Goal: Use online tool/utility: Utilize a website feature to perform a specific function

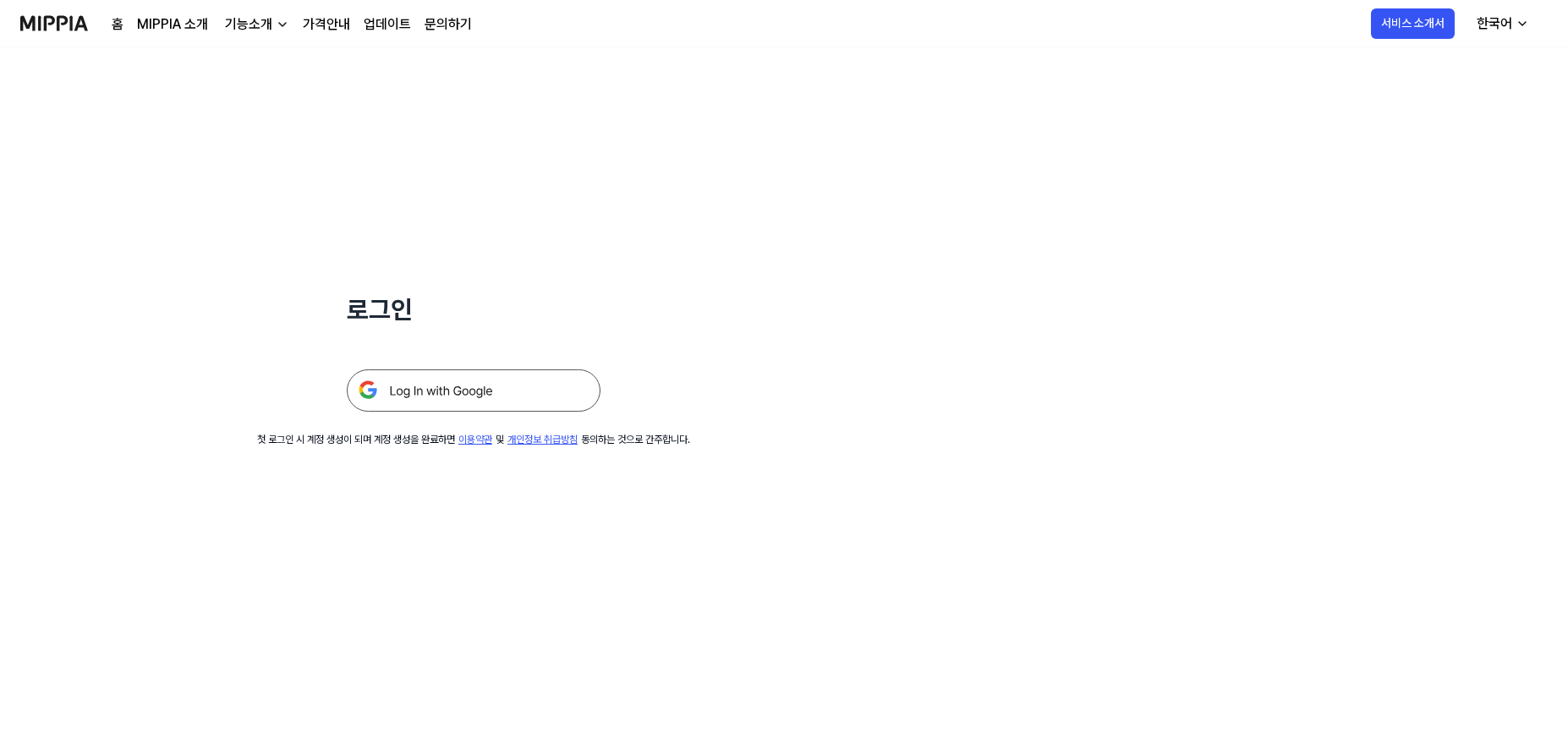
click at [489, 386] on img at bounding box center [473, 391] width 254 height 42
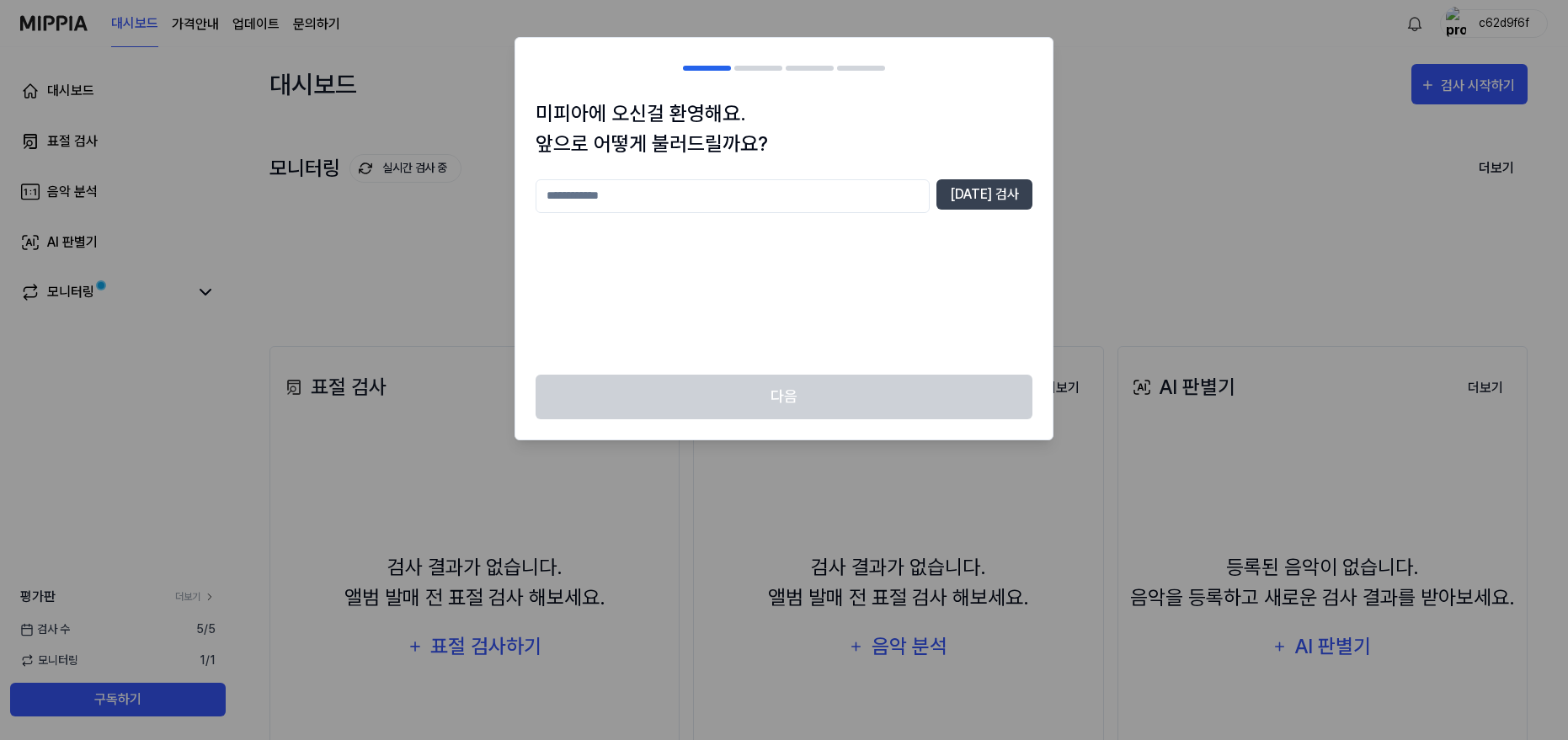
click at [675, 200] on input "text" at bounding box center [732, 196] width 394 height 34
type input "*"
type input "***"
click at [991, 197] on button "[DATE] 검사" at bounding box center [984, 194] width 96 height 30
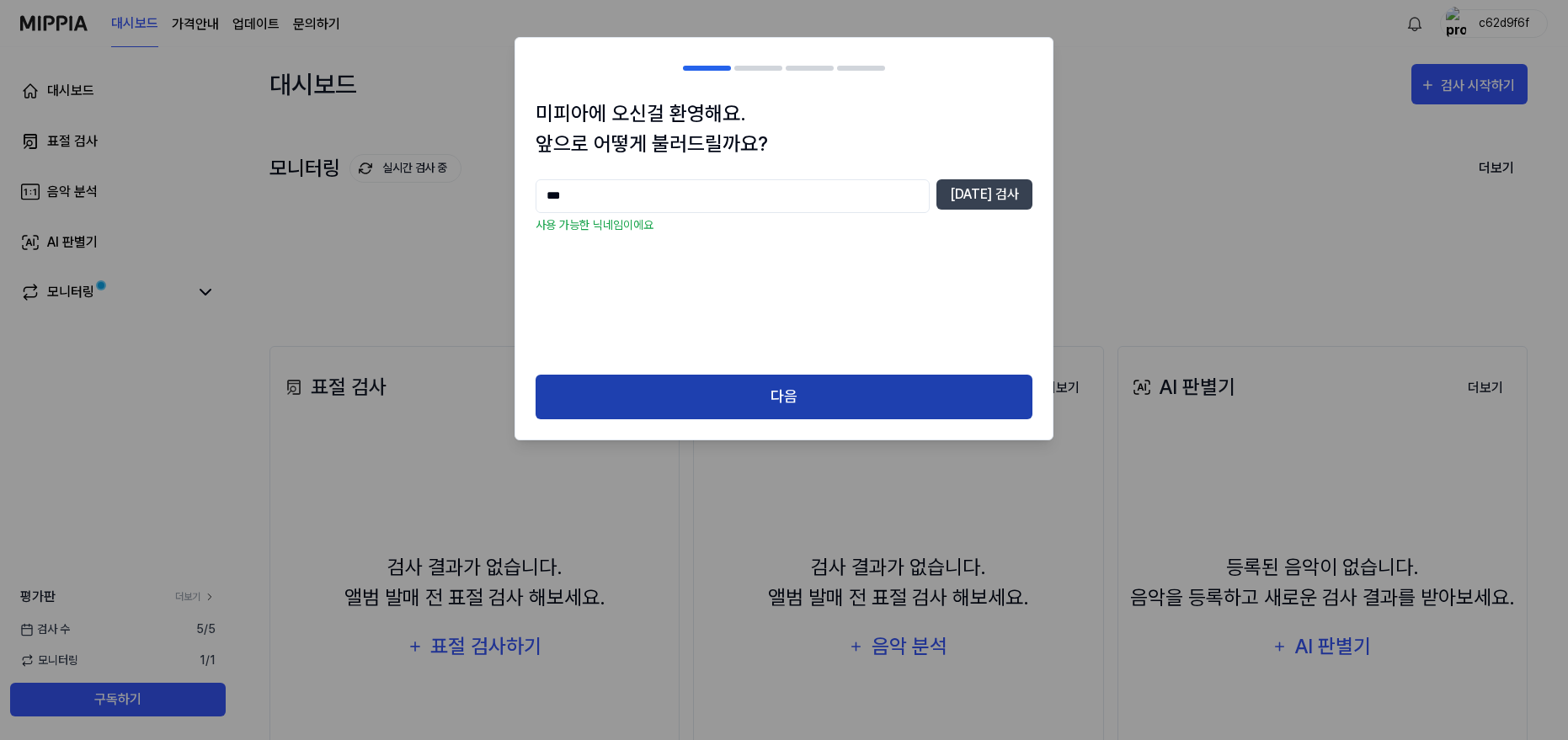
click at [839, 402] on button "다음" at bounding box center [784, 397] width 497 height 45
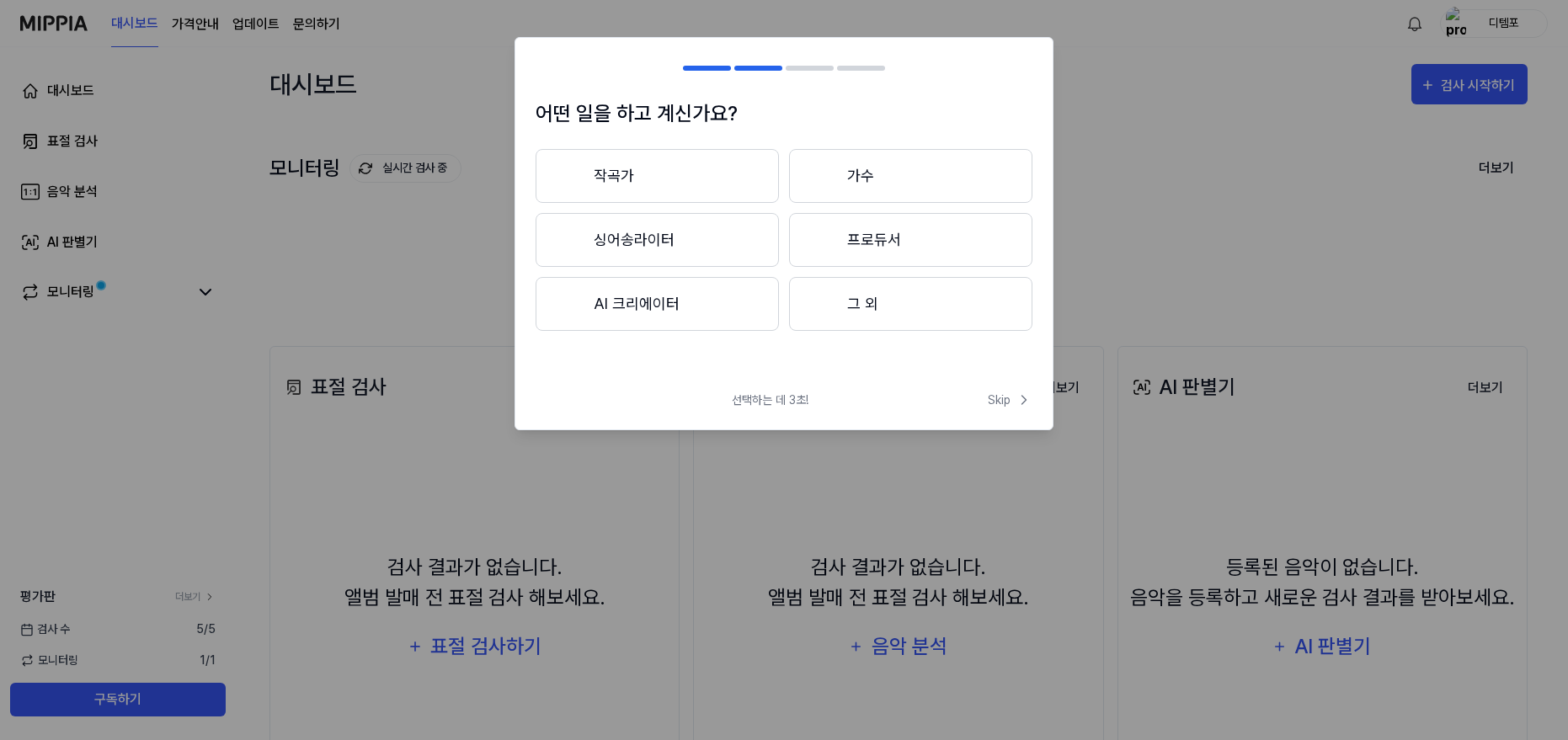
click at [907, 238] on button "프로듀서" at bounding box center [910, 240] width 243 height 54
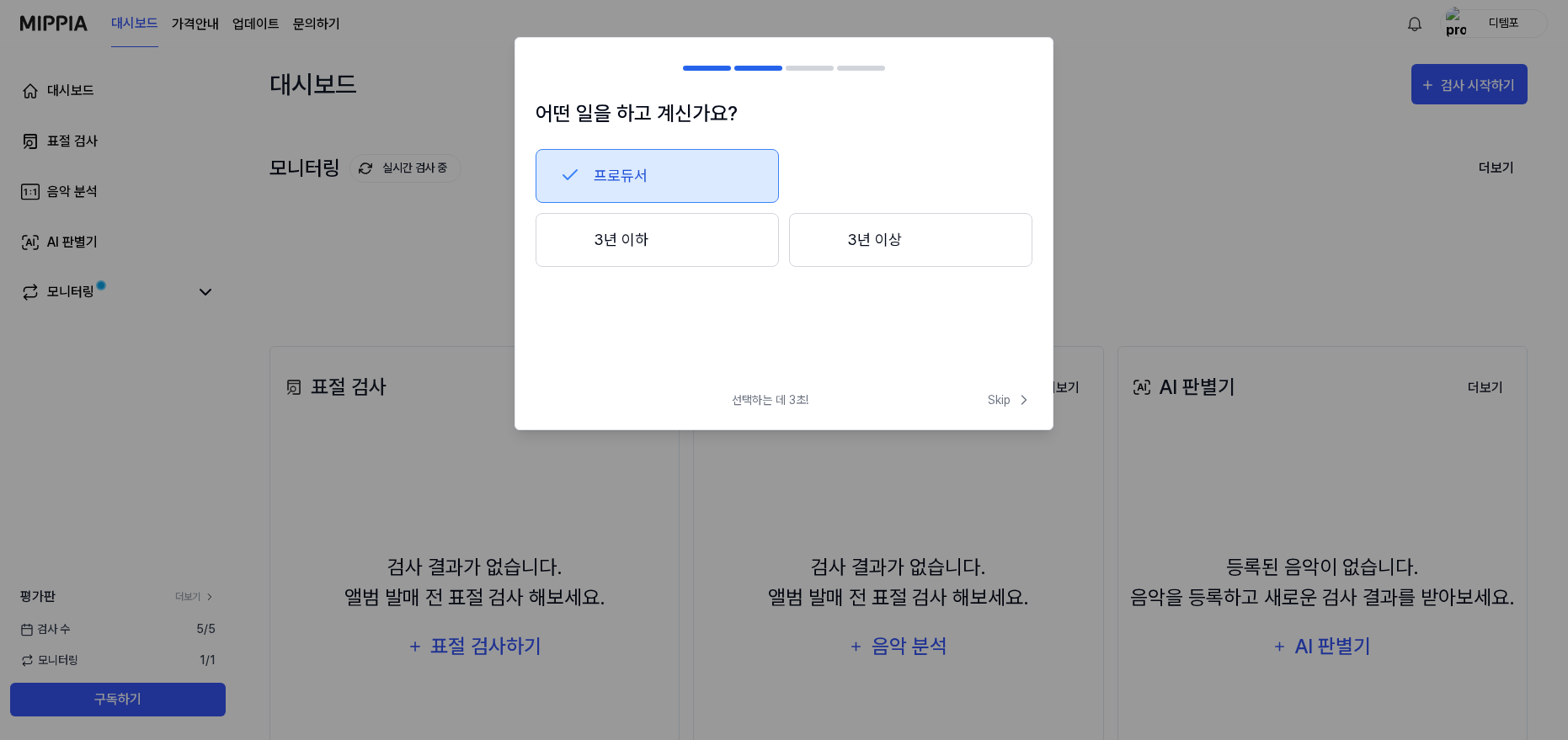
click at [891, 248] on button "3년 이상" at bounding box center [910, 240] width 243 height 54
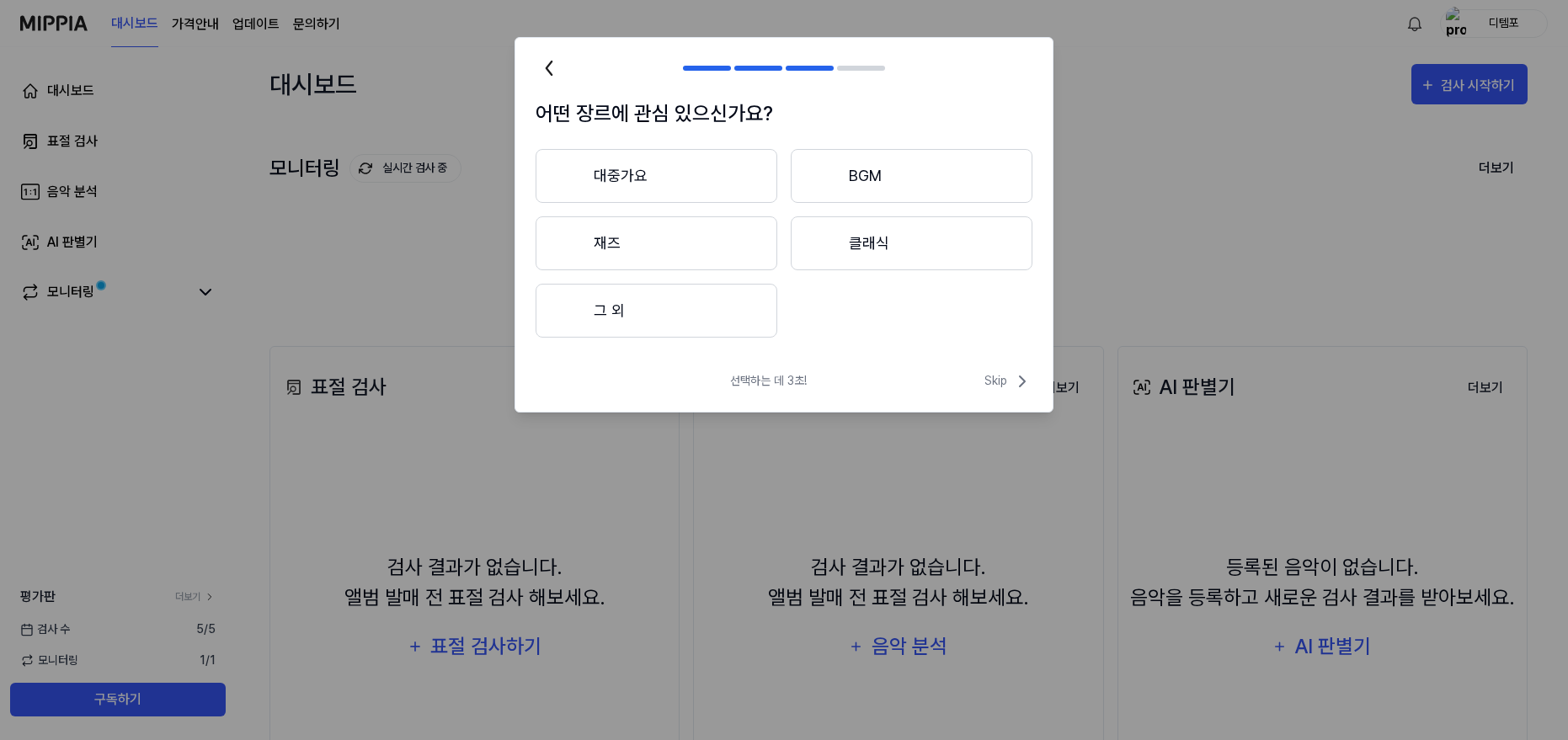
click at [609, 225] on button "재즈" at bounding box center [656, 243] width 242 height 54
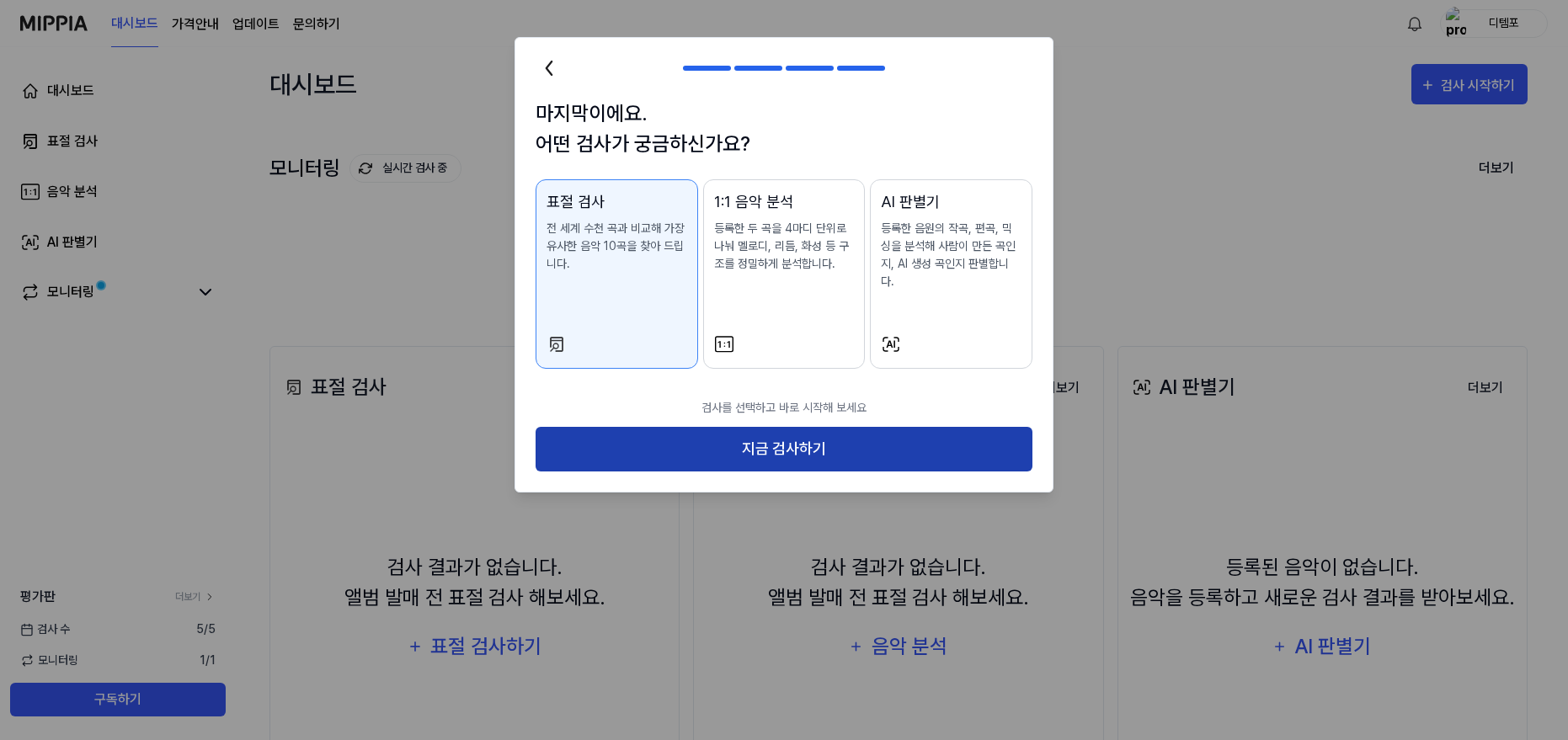
click at [740, 431] on button "지금 검사하기" at bounding box center [784, 449] width 497 height 45
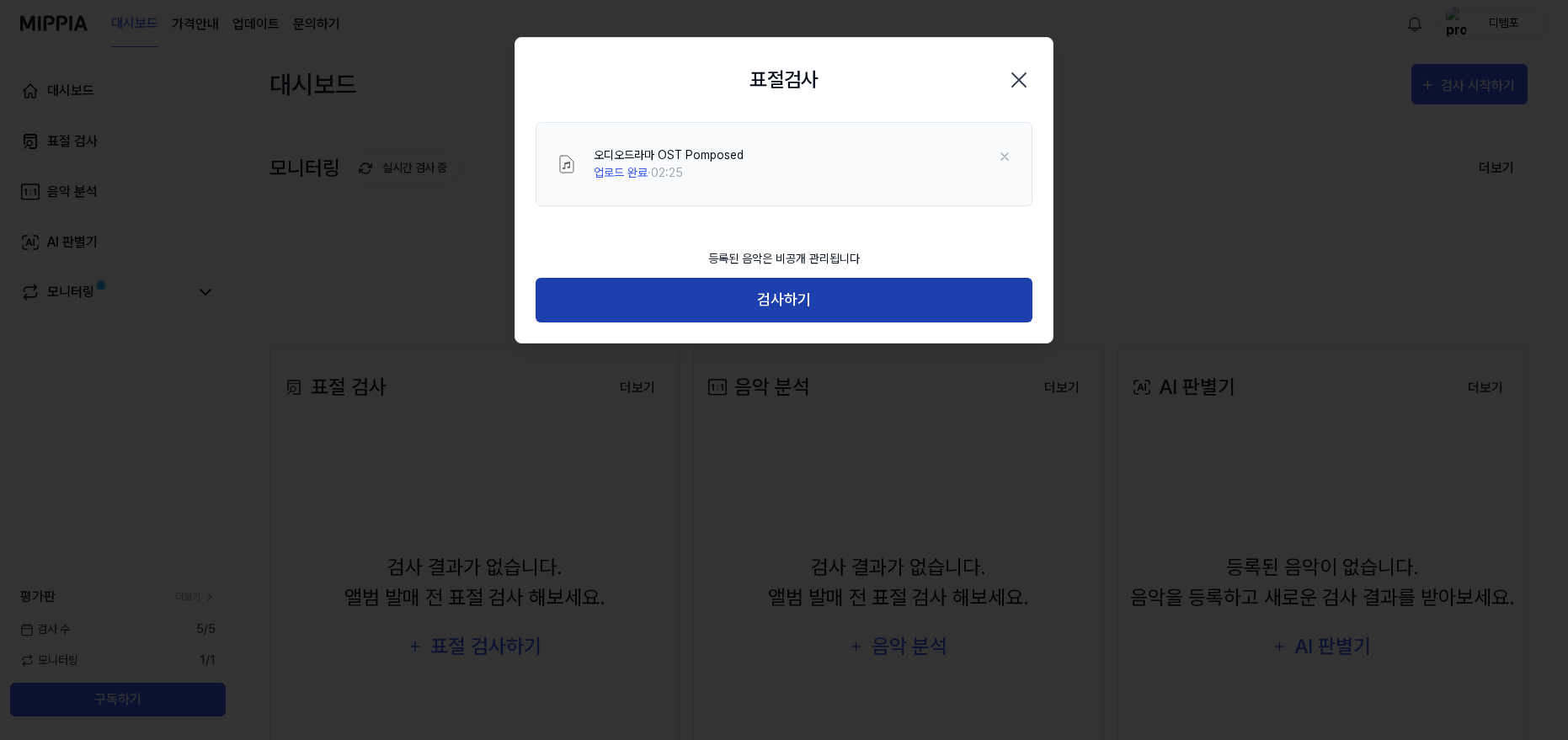
click at [801, 309] on button "검사하기" at bounding box center [784, 300] width 497 height 45
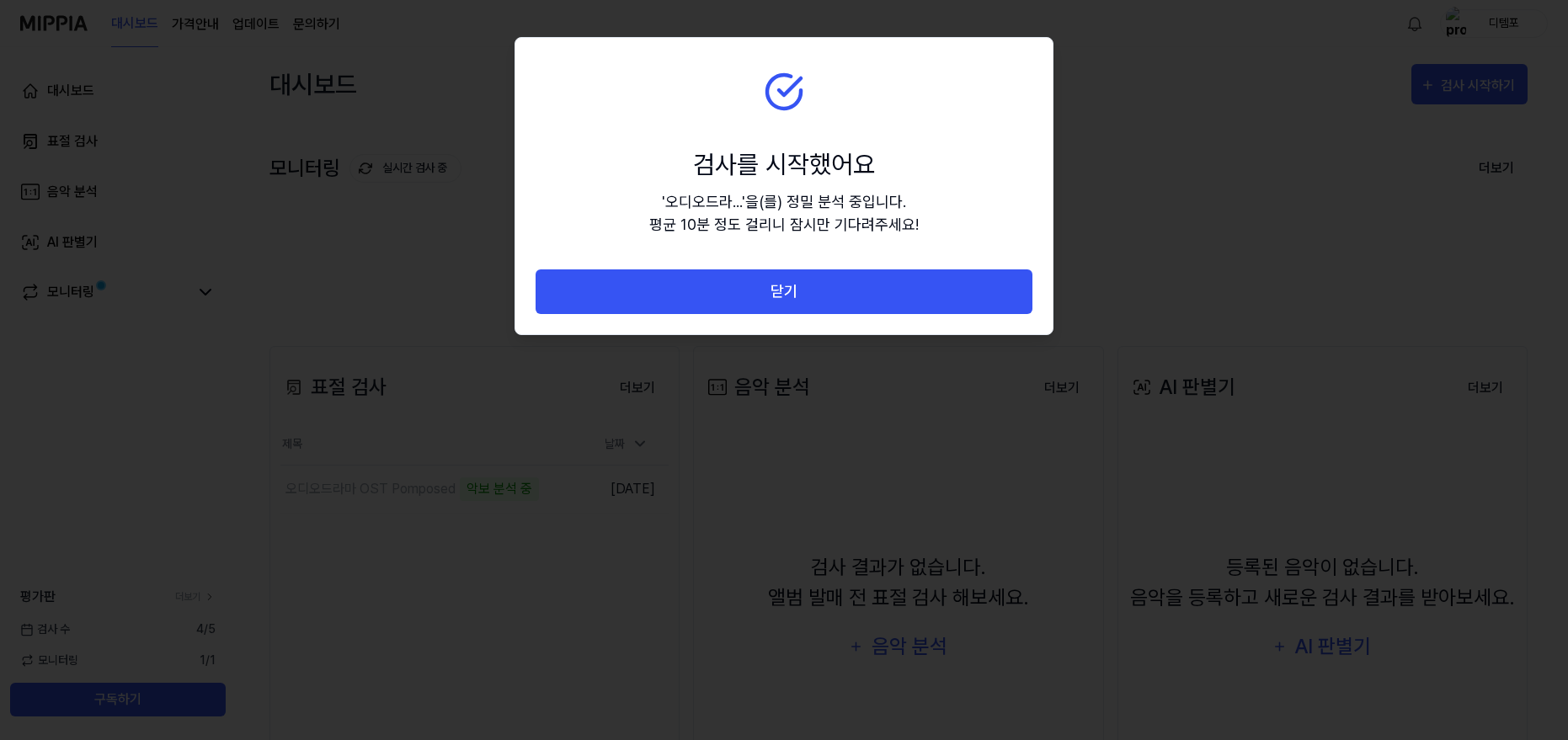
click at [791, 549] on div at bounding box center [784, 370] width 1568 height 740
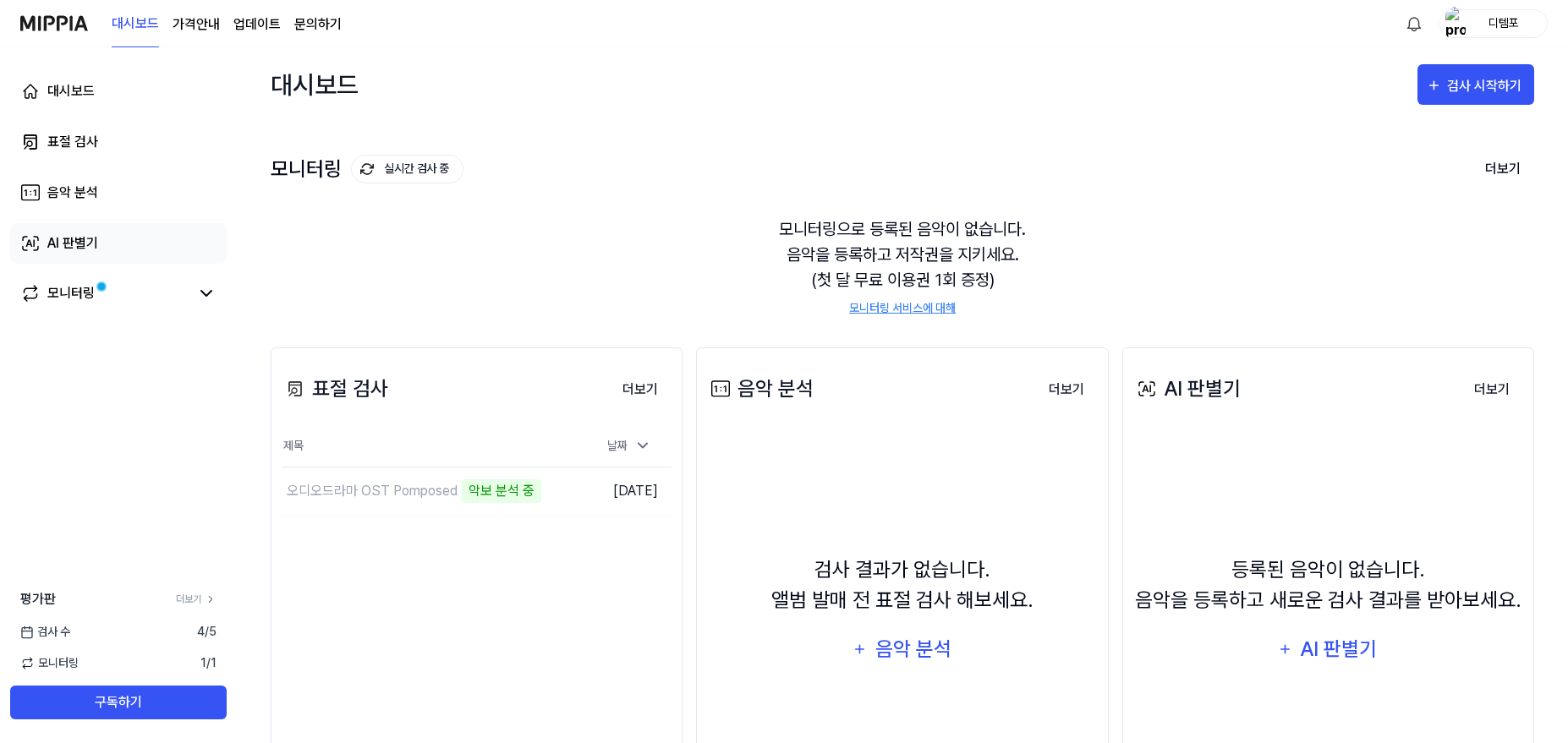
click at [81, 230] on link "AI 판별기" at bounding box center [118, 243] width 217 height 41
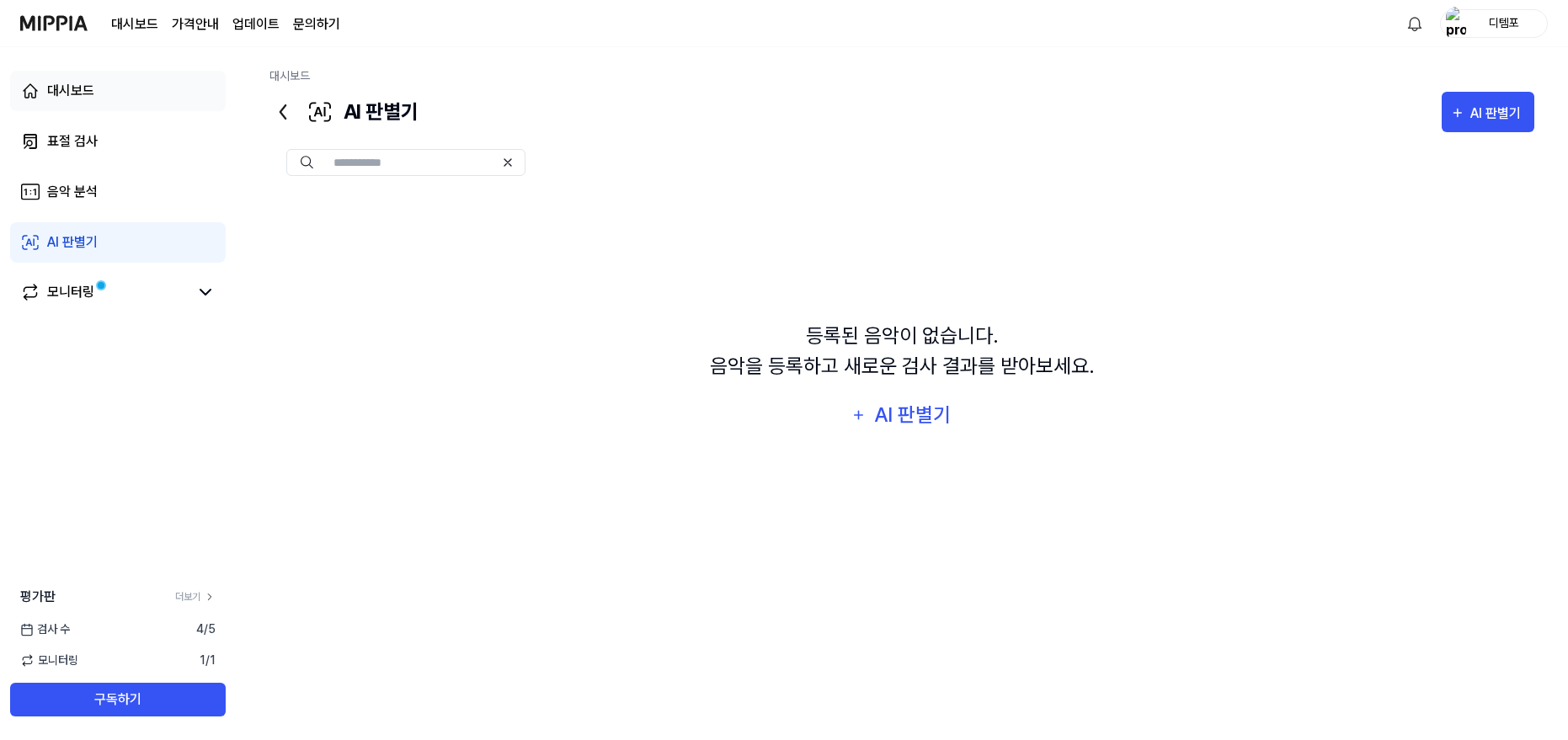
click at [67, 86] on div "대시보드" at bounding box center [70, 91] width 47 height 20
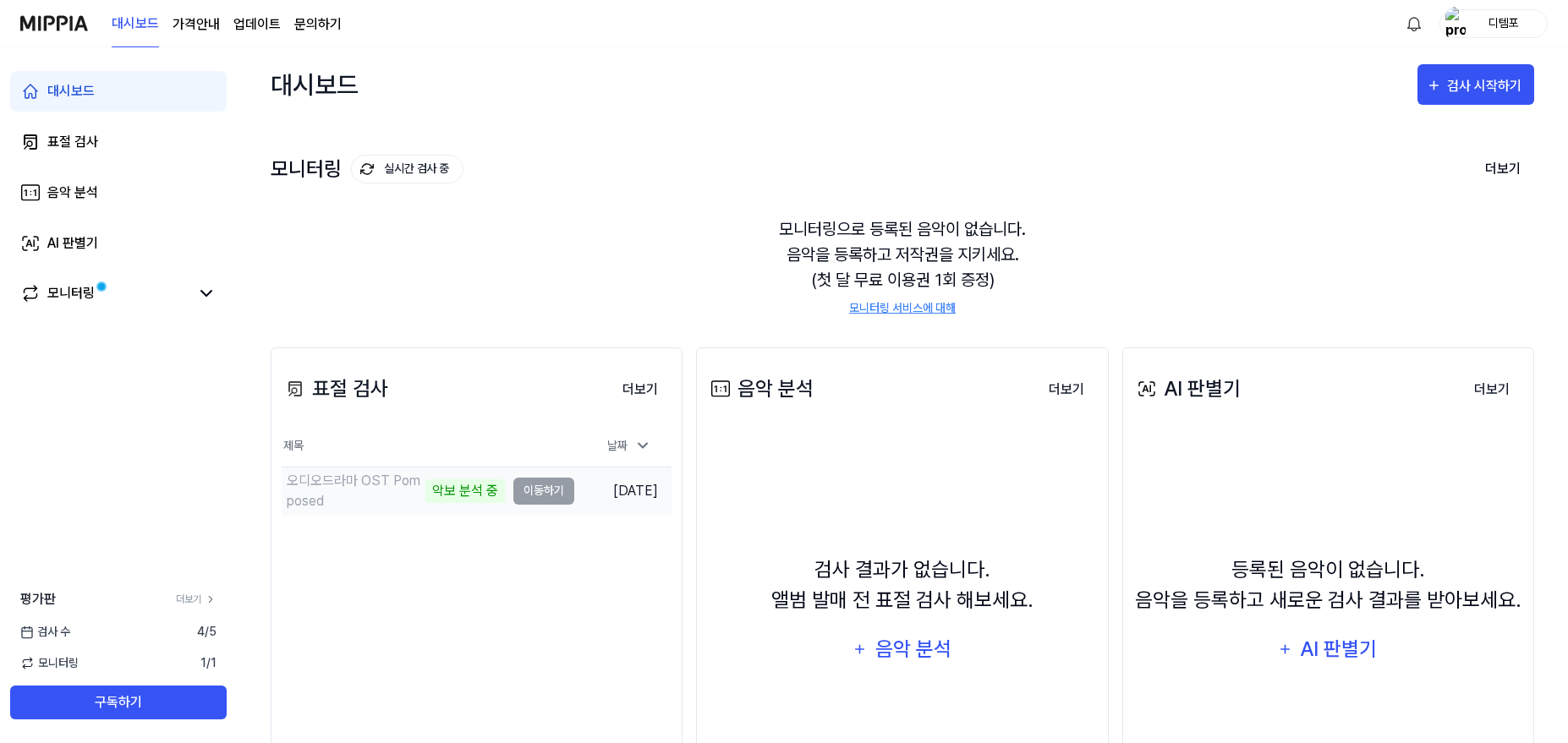
click at [549, 492] on td "오디오드라마 OST Pomposed 악보 분석 중 이동하기" at bounding box center [427, 490] width 292 height 47
click at [403, 484] on div "오디오드라마 OST Pomposed" at bounding box center [354, 491] width 135 height 41
click at [467, 497] on div "악보 분석 중" at bounding box center [465, 491] width 79 height 24
click at [540, 497] on td "오디오드라마 OST Pomposed 악보 분석 중 이동하기" at bounding box center [427, 490] width 292 height 47
click at [1456, 79] on div "검사 시작하기" at bounding box center [1486, 87] width 78 height 22
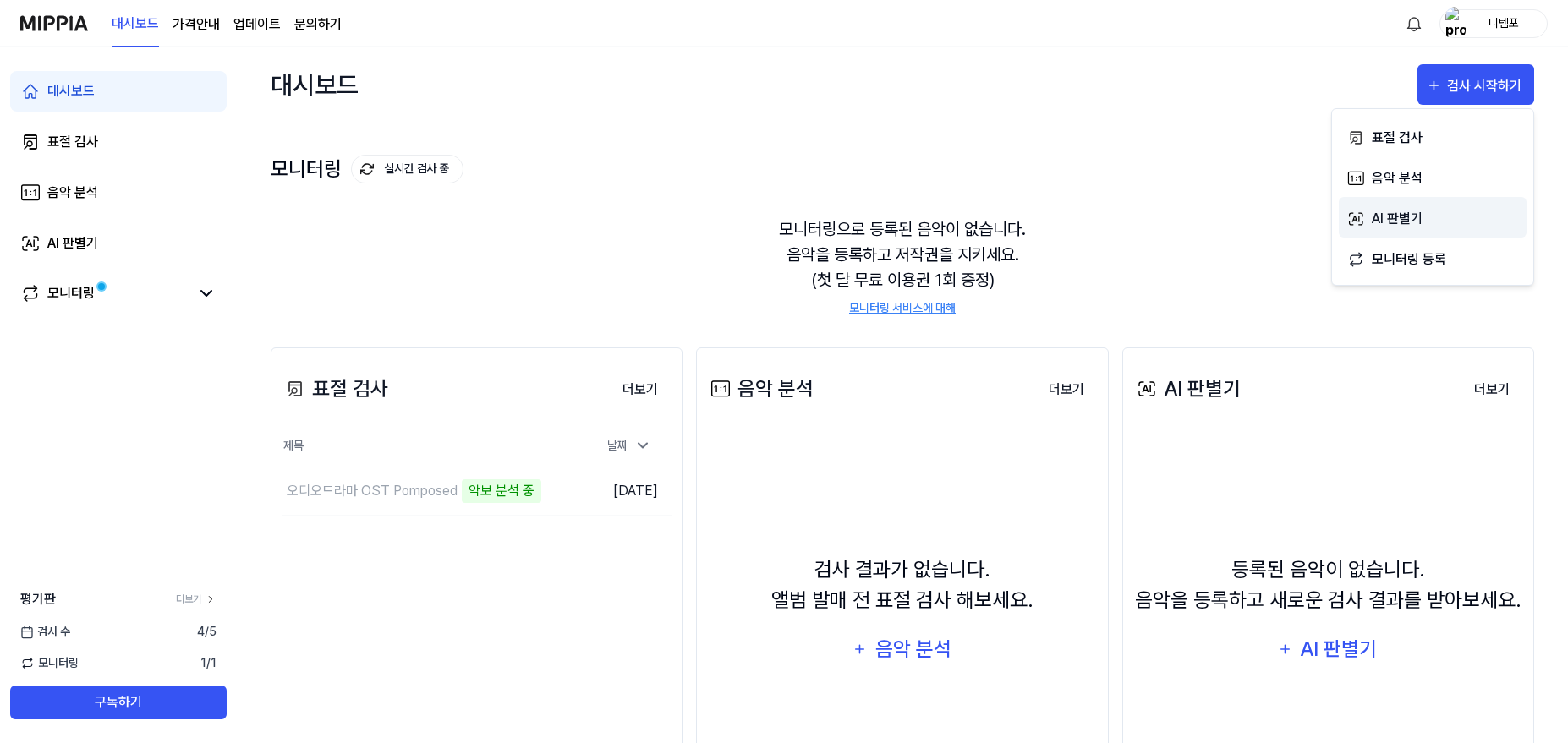
click at [1408, 210] on div "AI 판별기" at bounding box center [1445, 219] width 148 height 22
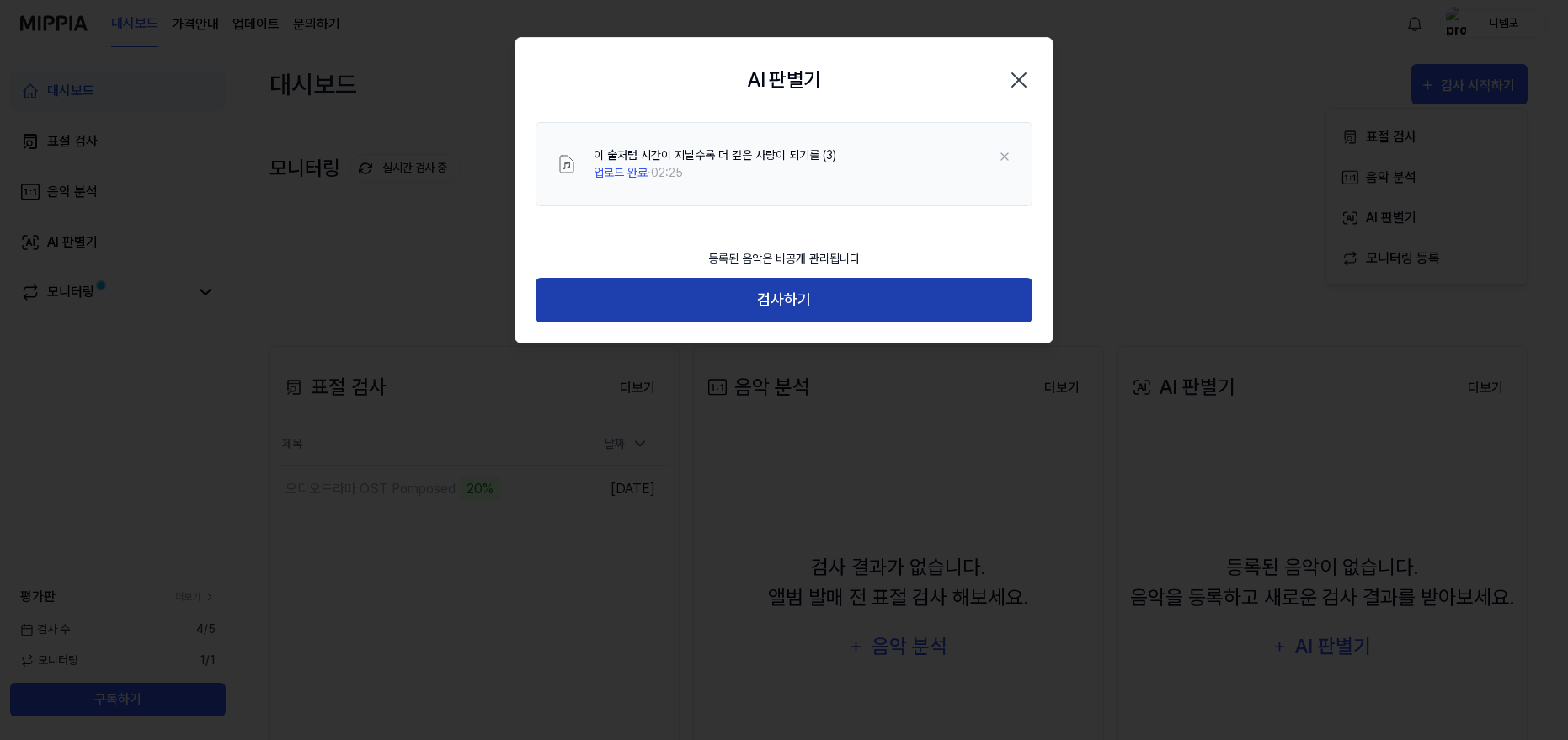
click at [784, 295] on button "검사하기" at bounding box center [784, 300] width 497 height 45
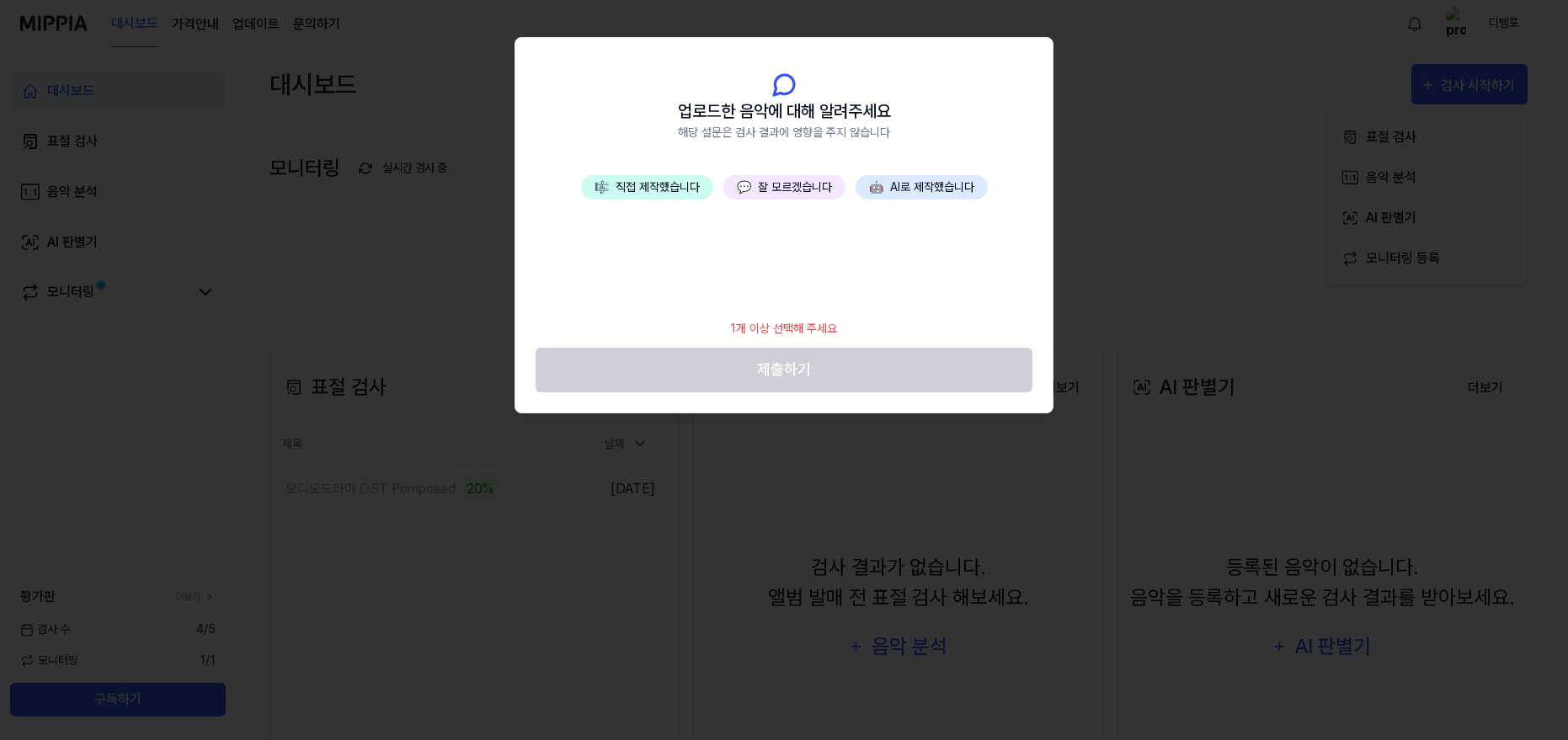
click at [935, 193] on button "🤖 AI로 제작했습니다" at bounding box center [921, 187] width 132 height 25
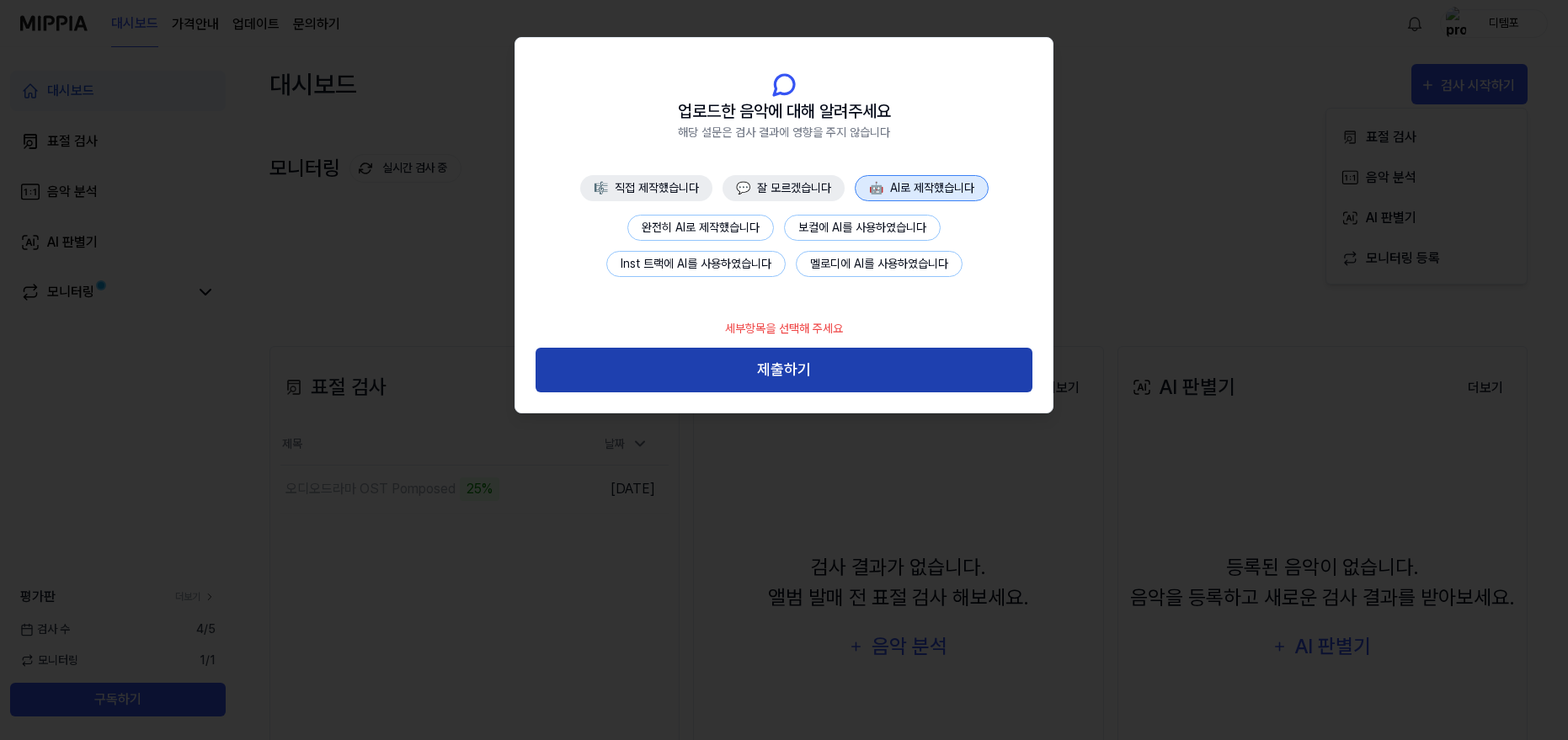
click at [816, 372] on button "제출하기" at bounding box center [784, 370] width 497 height 45
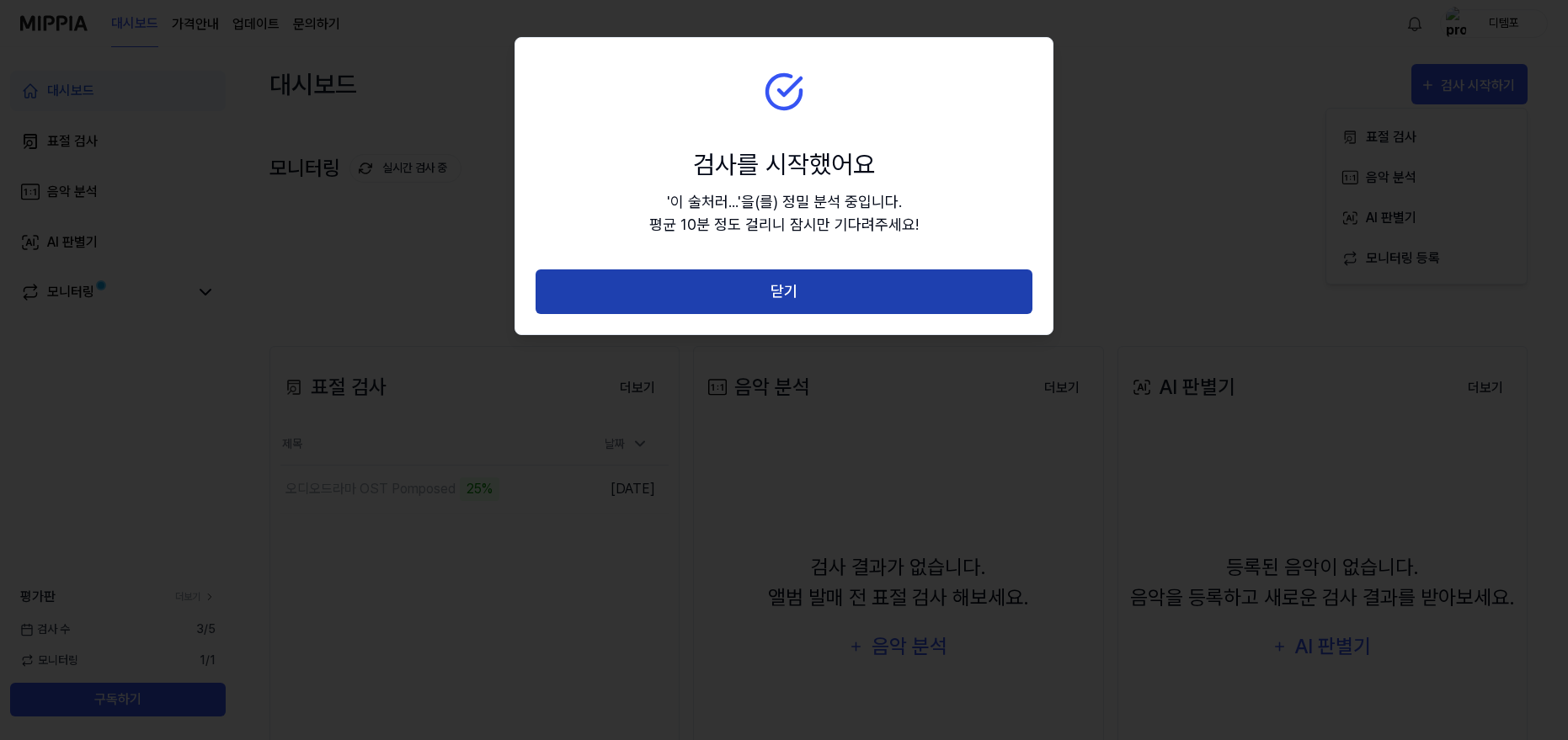
click at [786, 296] on button "닫기" at bounding box center [784, 291] width 497 height 45
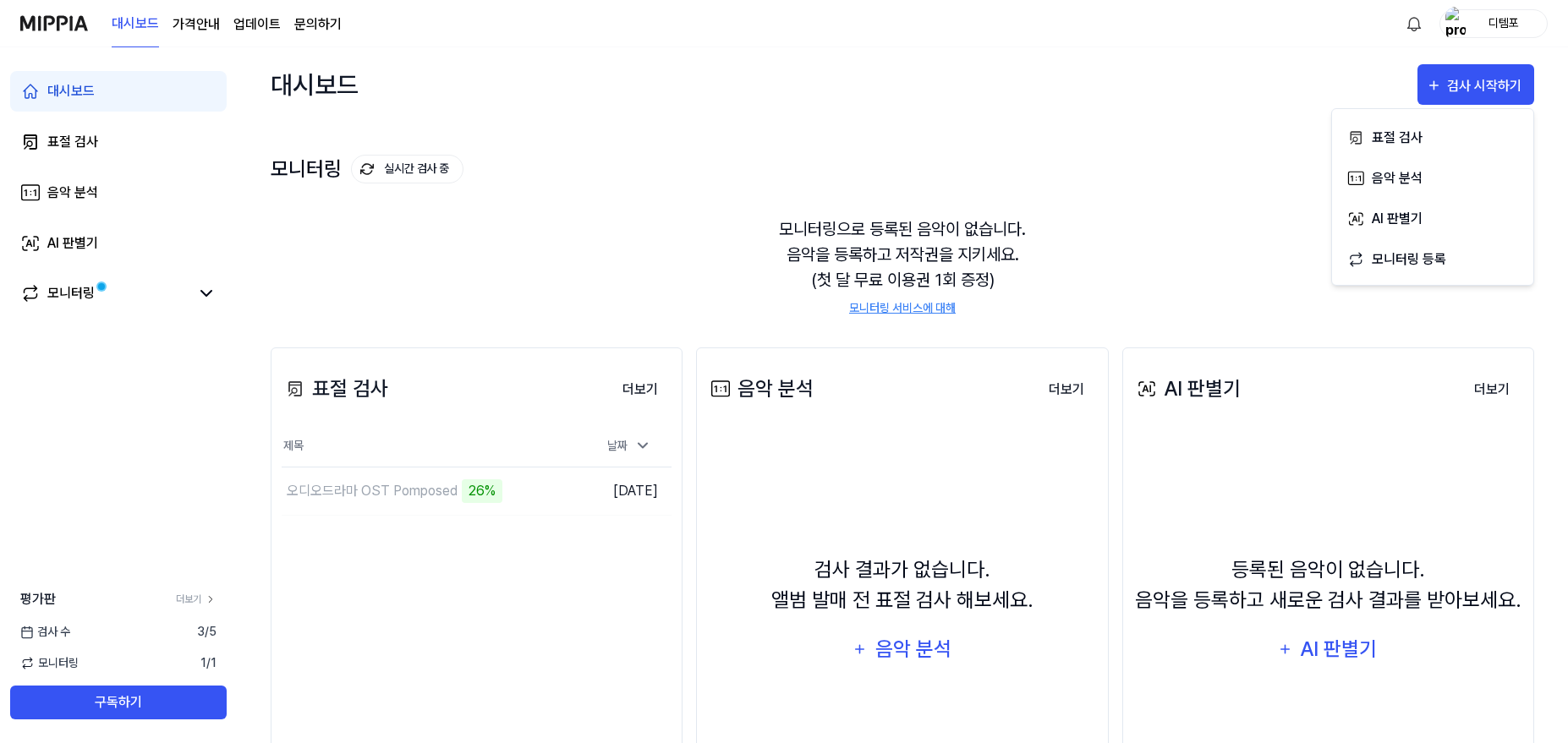
click at [1134, 203] on div "모니터링으로 등록된 음악이 없습니다. 음악을 등록하고 저작권을 지키세요. (첫 달 무료 이용권 1회 증정) 모니터링 서비스에 대해" at bounding box center [902, 266] width 1264 height 141
click at [71, 240] on div "AI 판별기" at bounding box center [72, 243] width 51 height 20
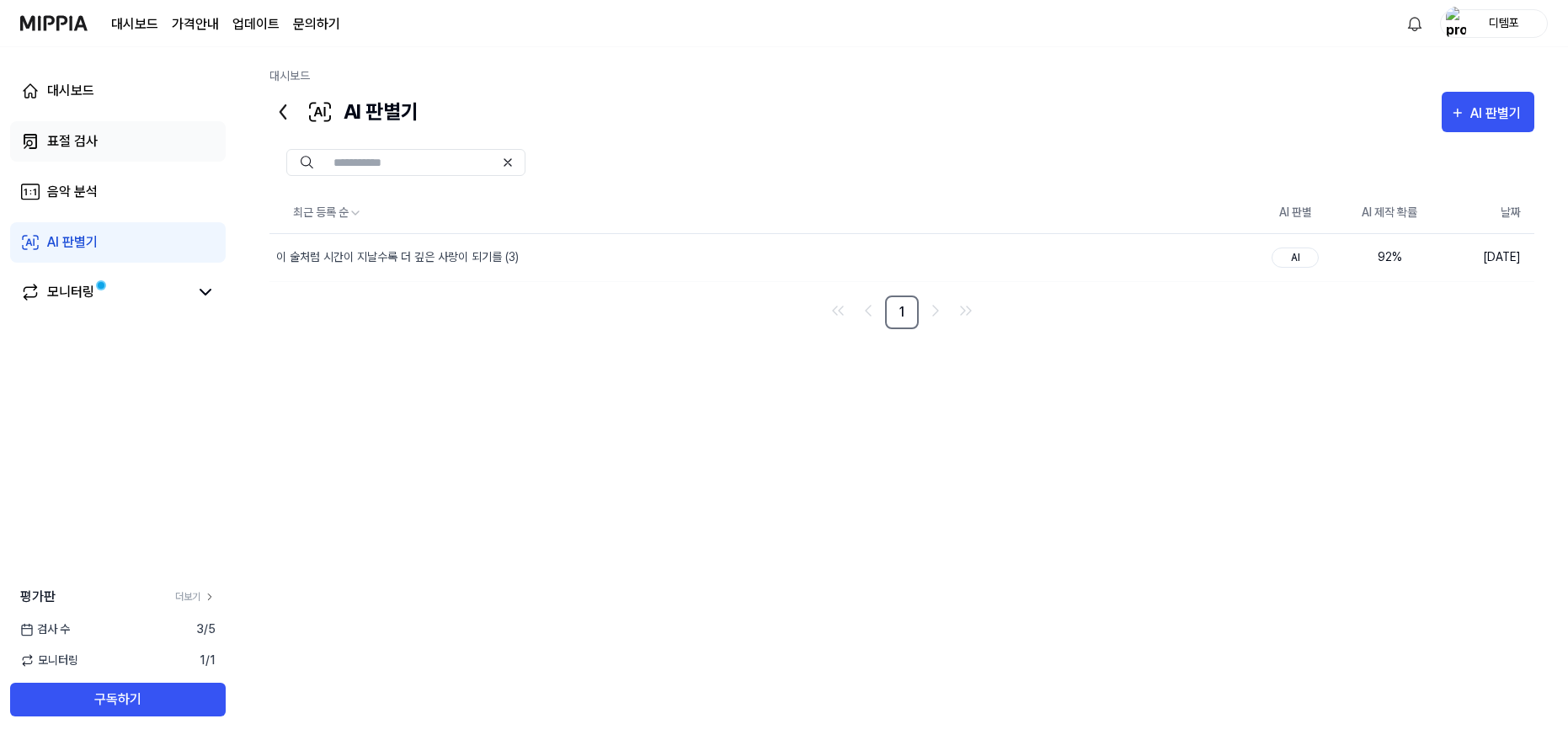
click at [77, 150] on div "표절 검사" at bounding box center [72, 141] width 51 height 20
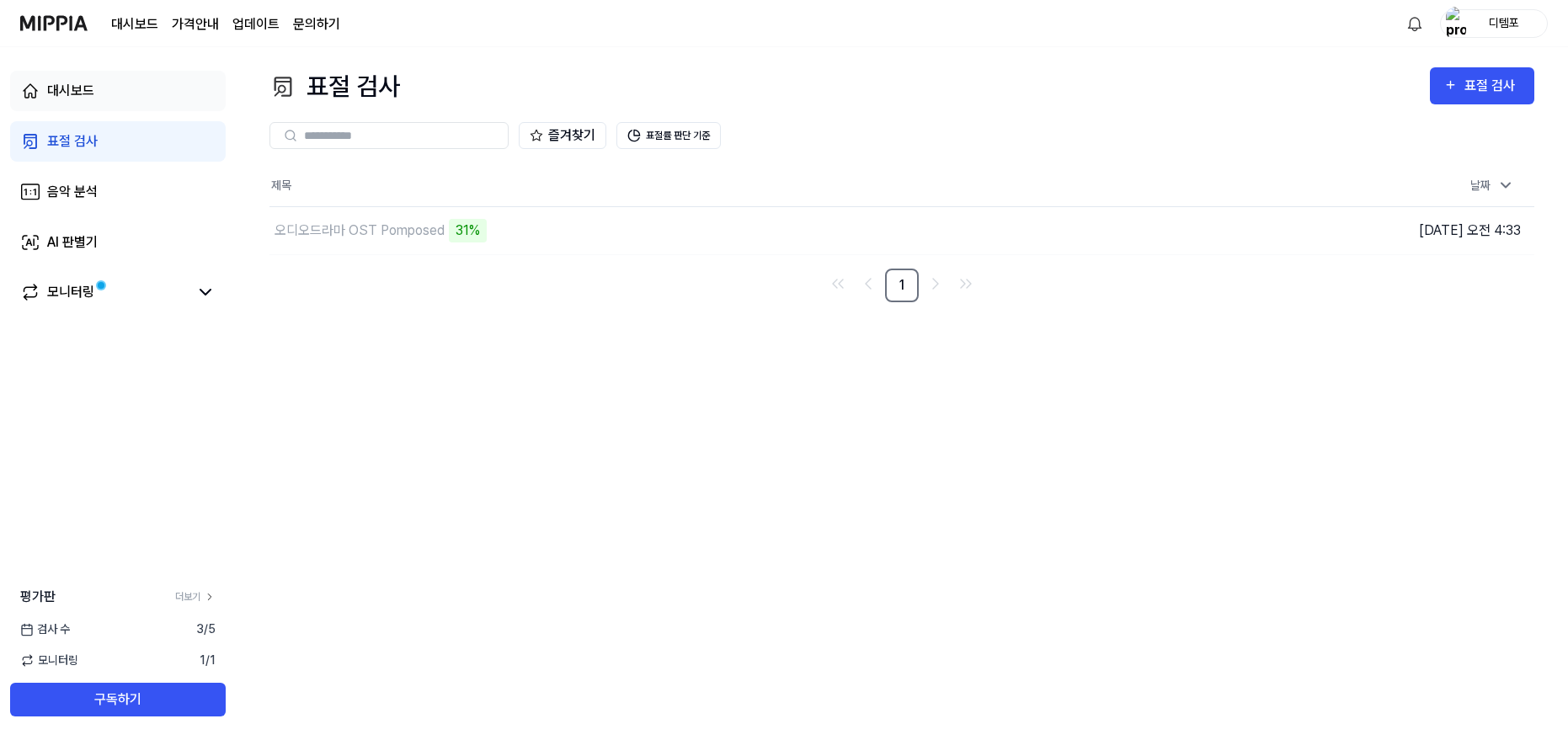
click at [70, 93] on div "대시보드" at bounding box center [70, 91] width 47 height 20
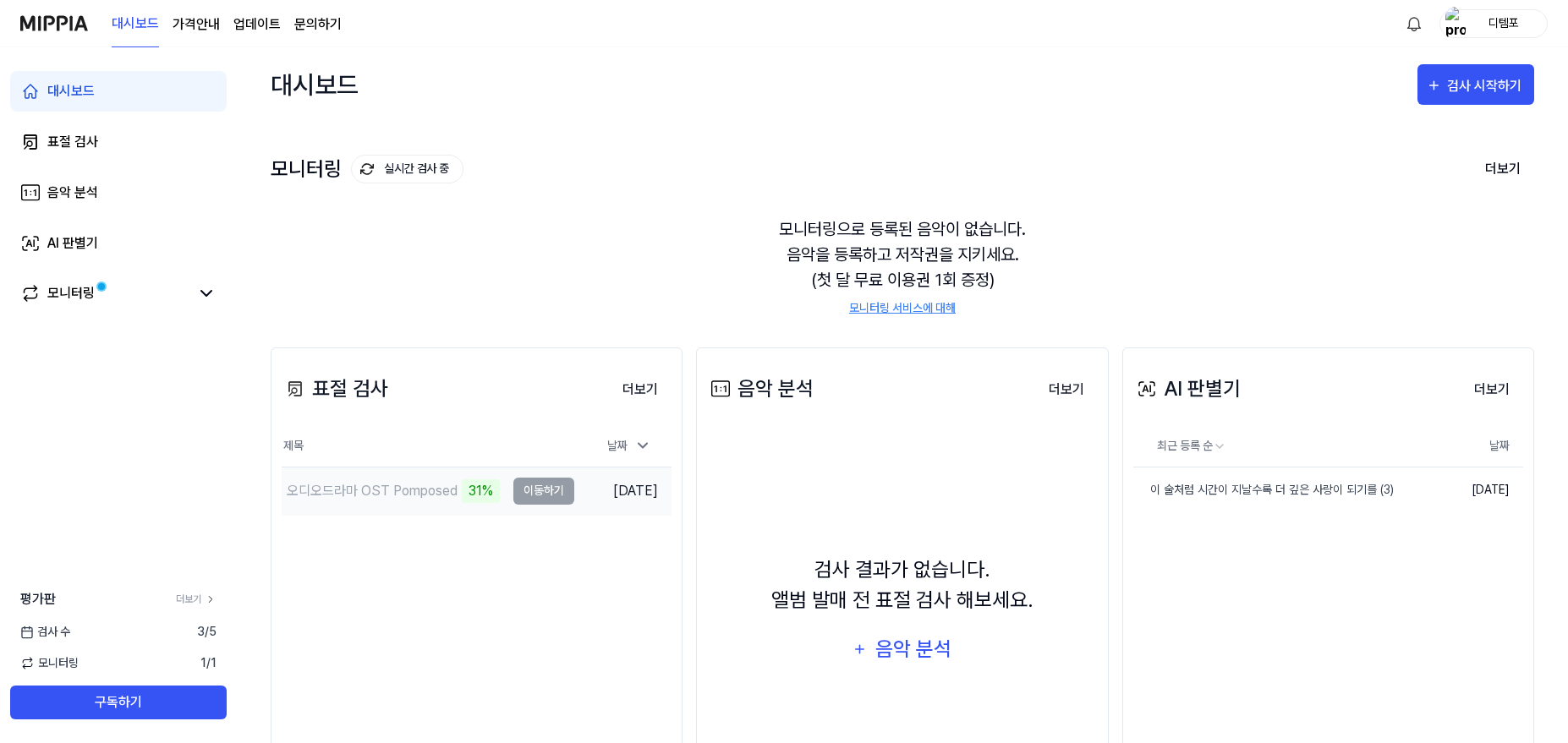
click at [541, 497] on td "오디오드라마 OST Pomposed 31% 이동하기" at bounding box center [427, 490] width 292 height 47
click at [636, 392] on button "더보기" at bounding box center [640, 389] width 63 height 34
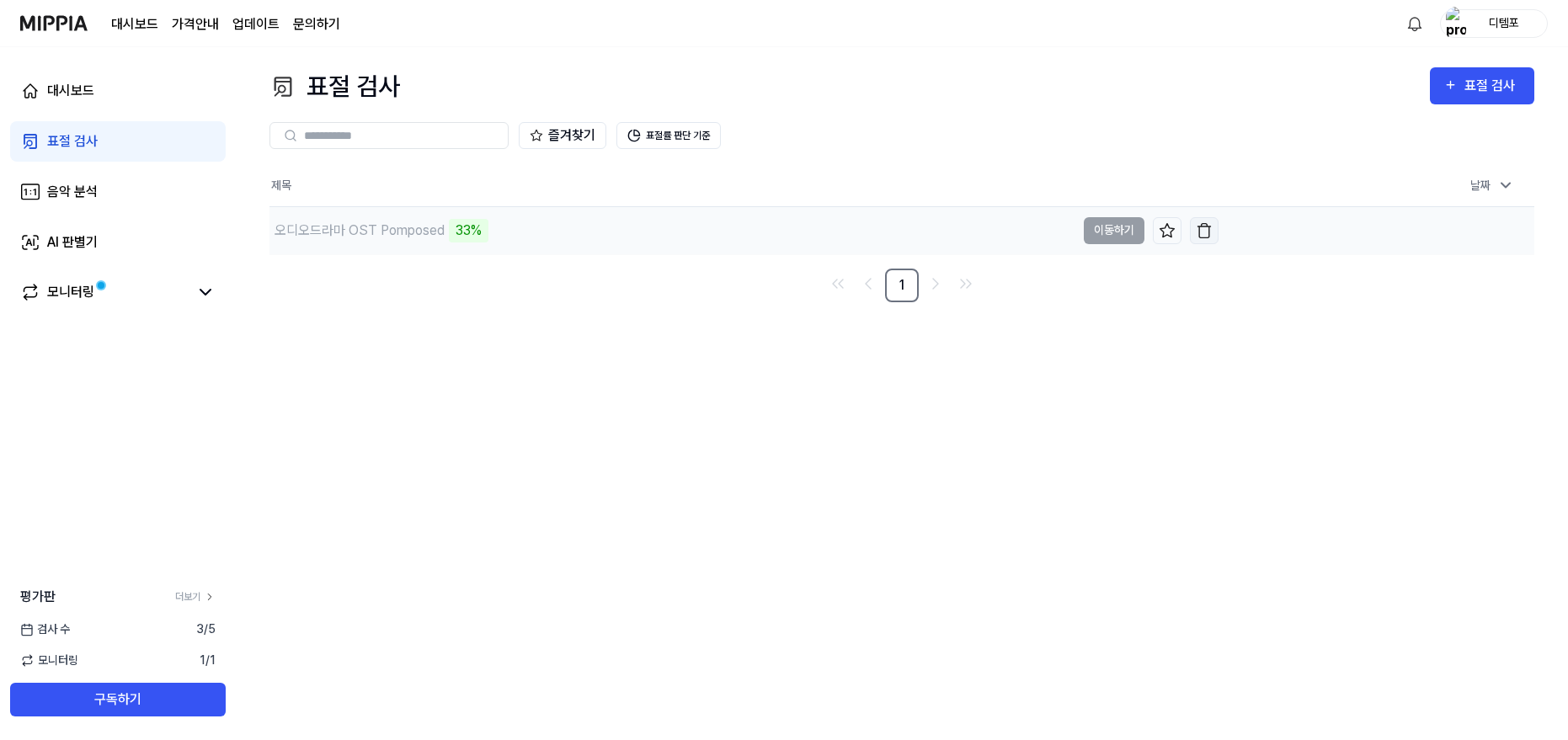
click at [1203, 232] on img "button" at bounding box center [1204, 230] width 17 height 17
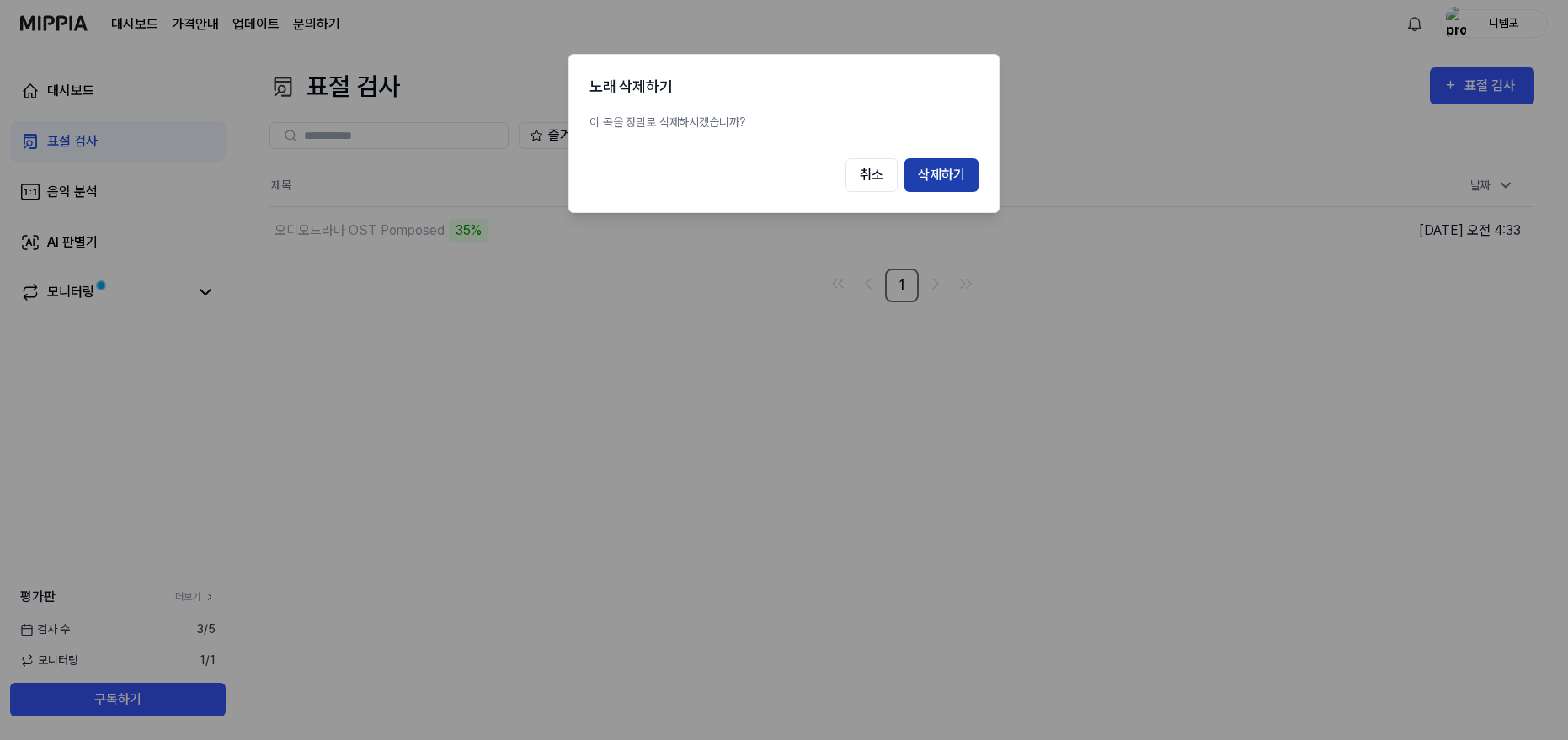
click at [946, 184] on button "삭제하기" at bounding box center [942, 174] width 74 height 34
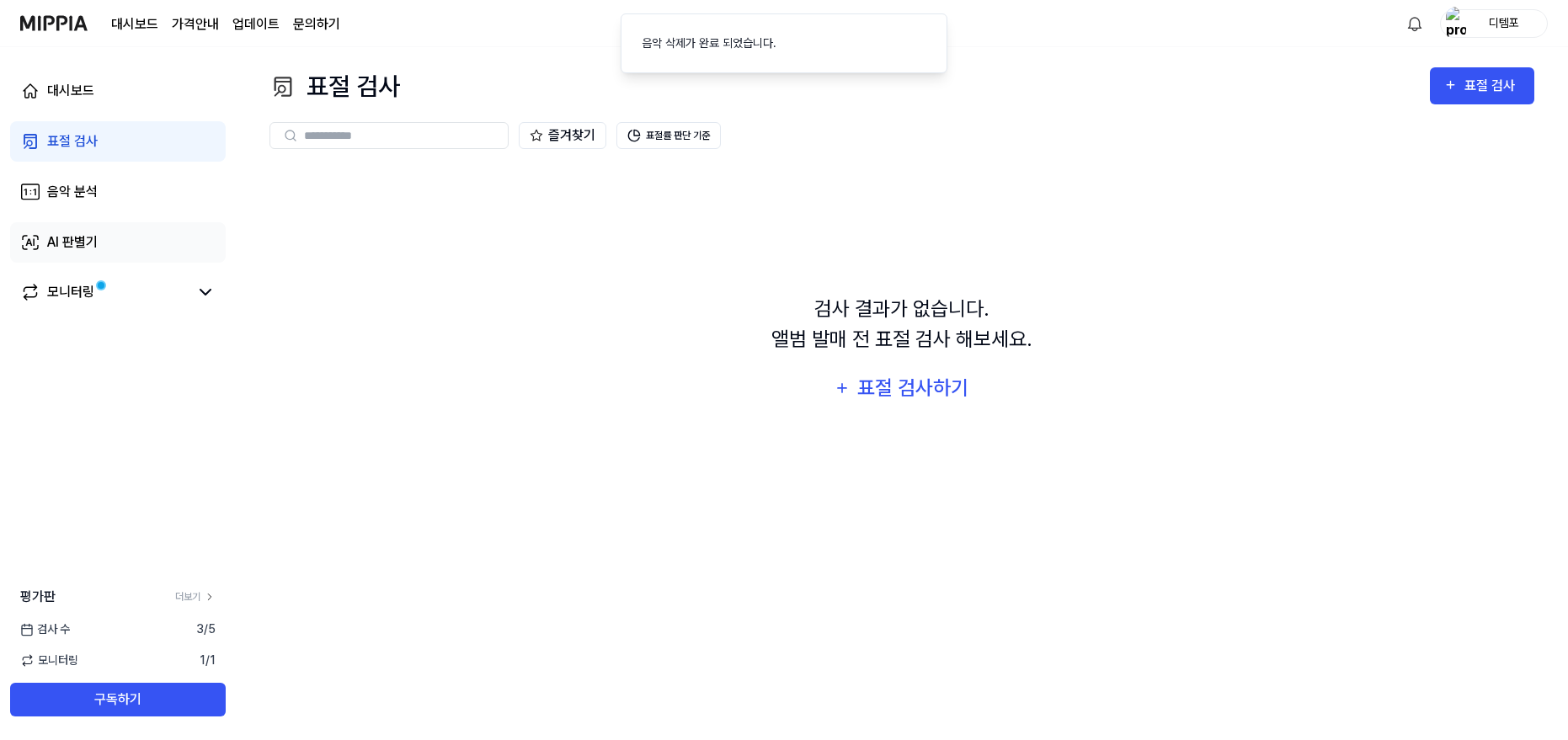
click at [90, 241] on div "AI 판별기" at bounding box center [72, 242] width 51 height 20
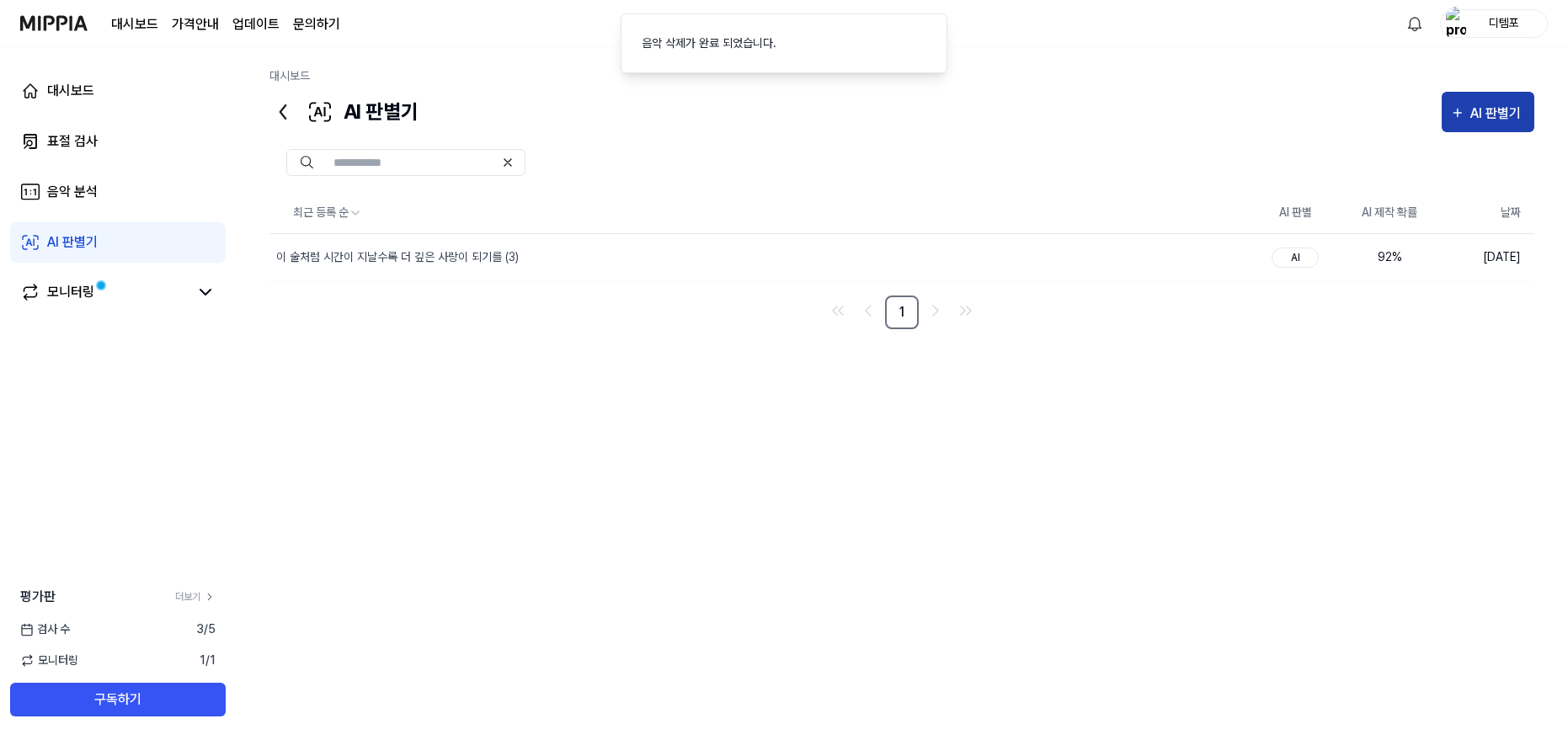
click at [1499, 120] on div "AI 판별기" at bounding box center [1498, 114] width 56 height 22
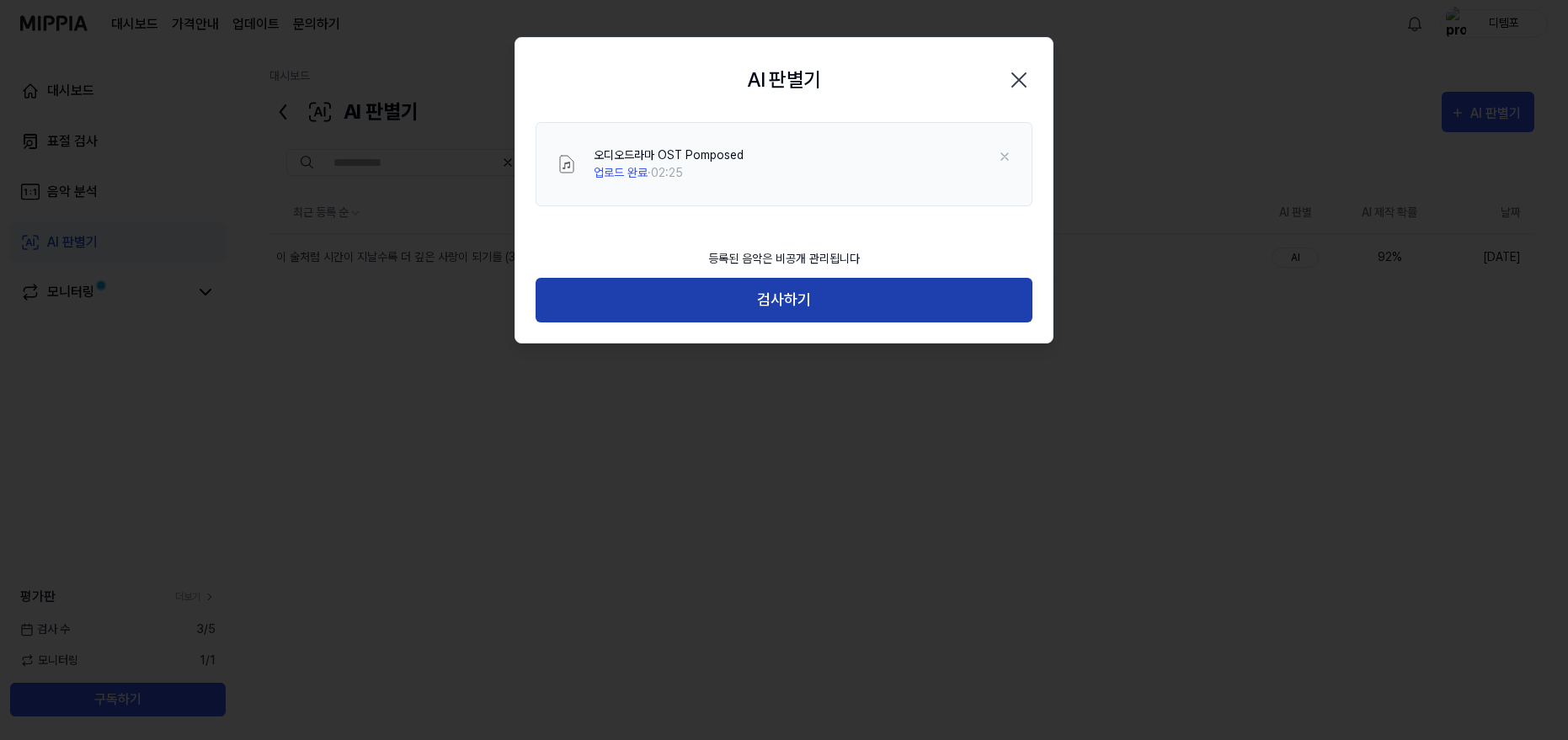
click at [741, 303] on button "검사하기" at bounding box center [784, 300] width 497 height 45
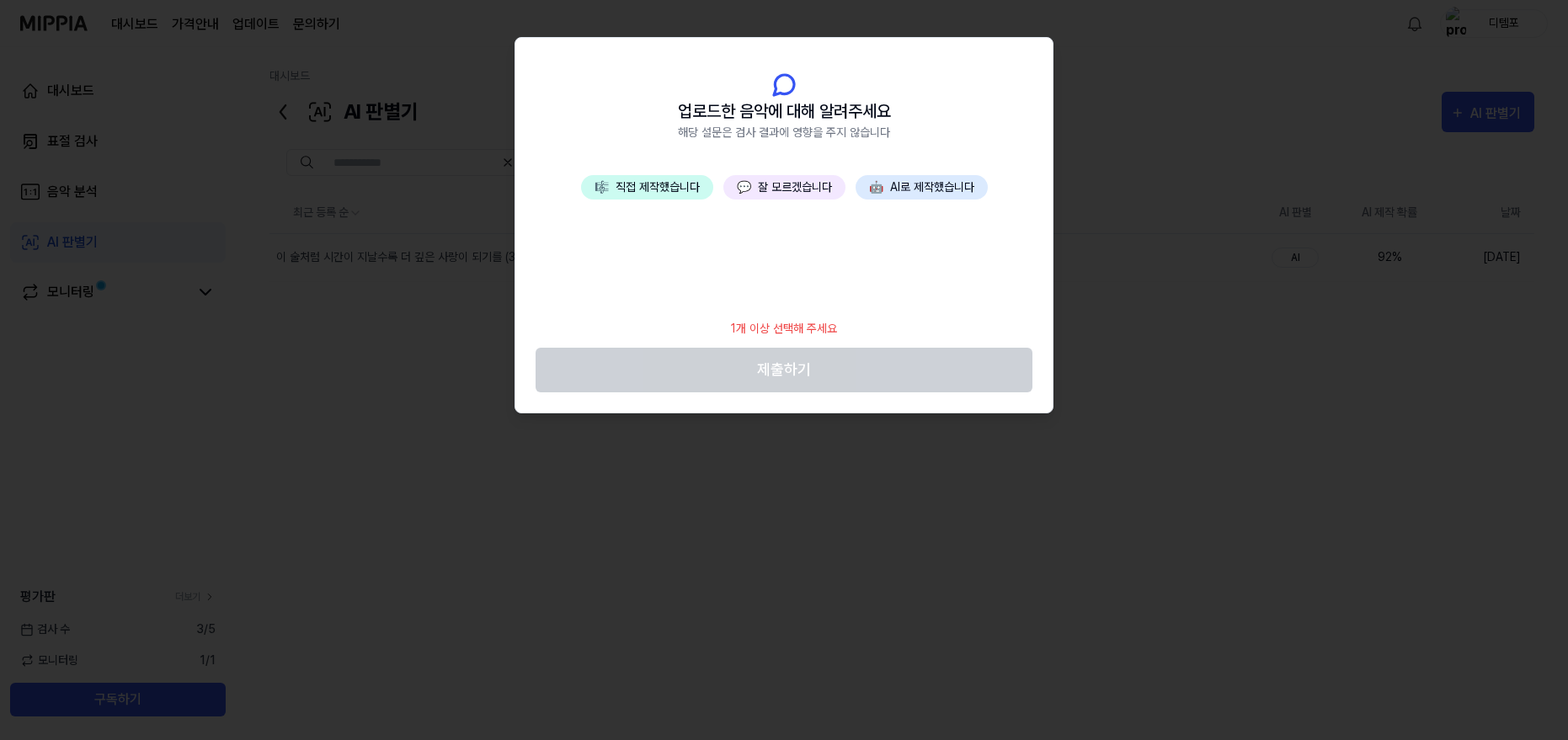
click at [773, 190] on button "💬 잘 모르겠습니다" at bounding box center [784, 187] width 122 height 25
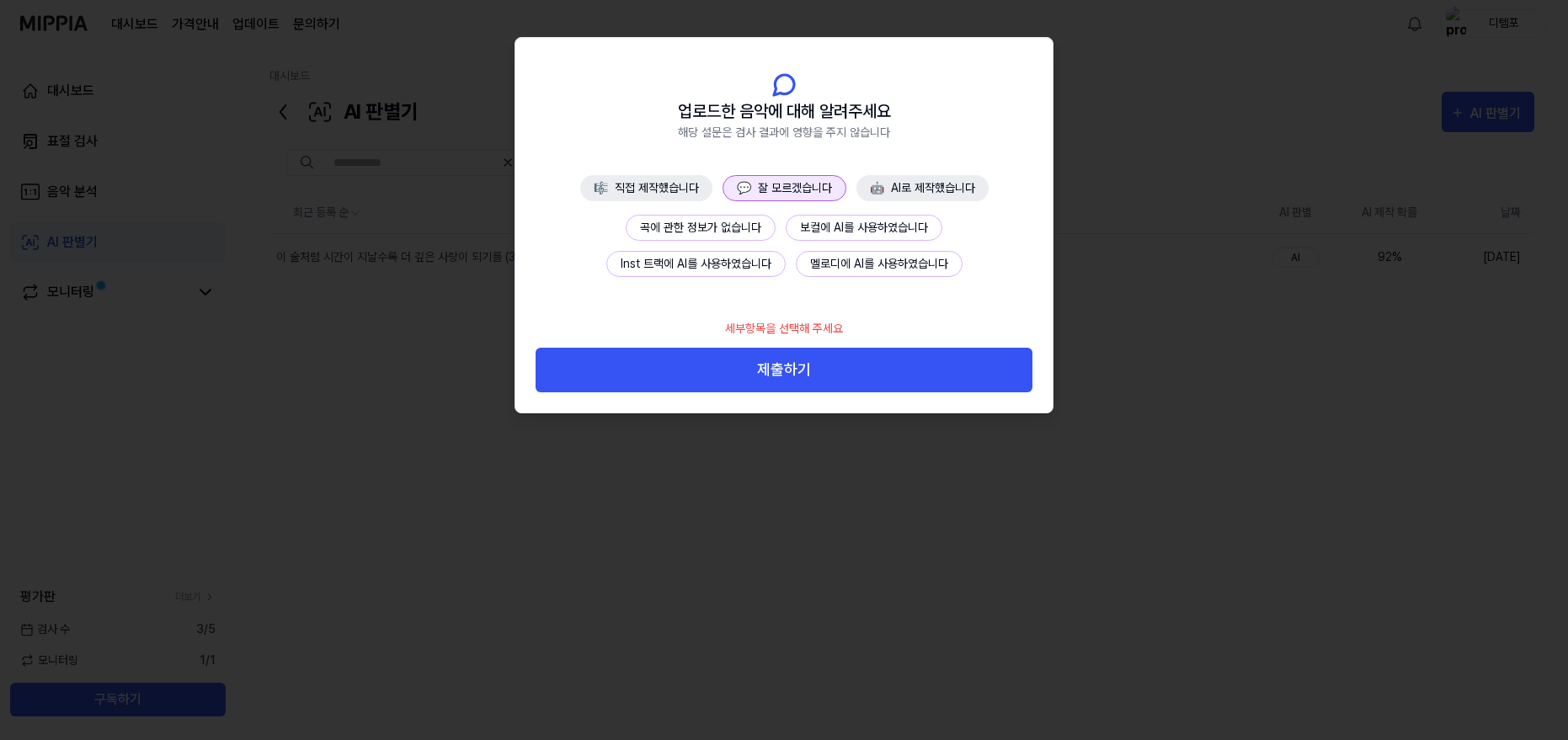
click at [740, 227] on button "곡에 관한 정보가 없습니다" at bounding box center [700, 228] width 150 height 26
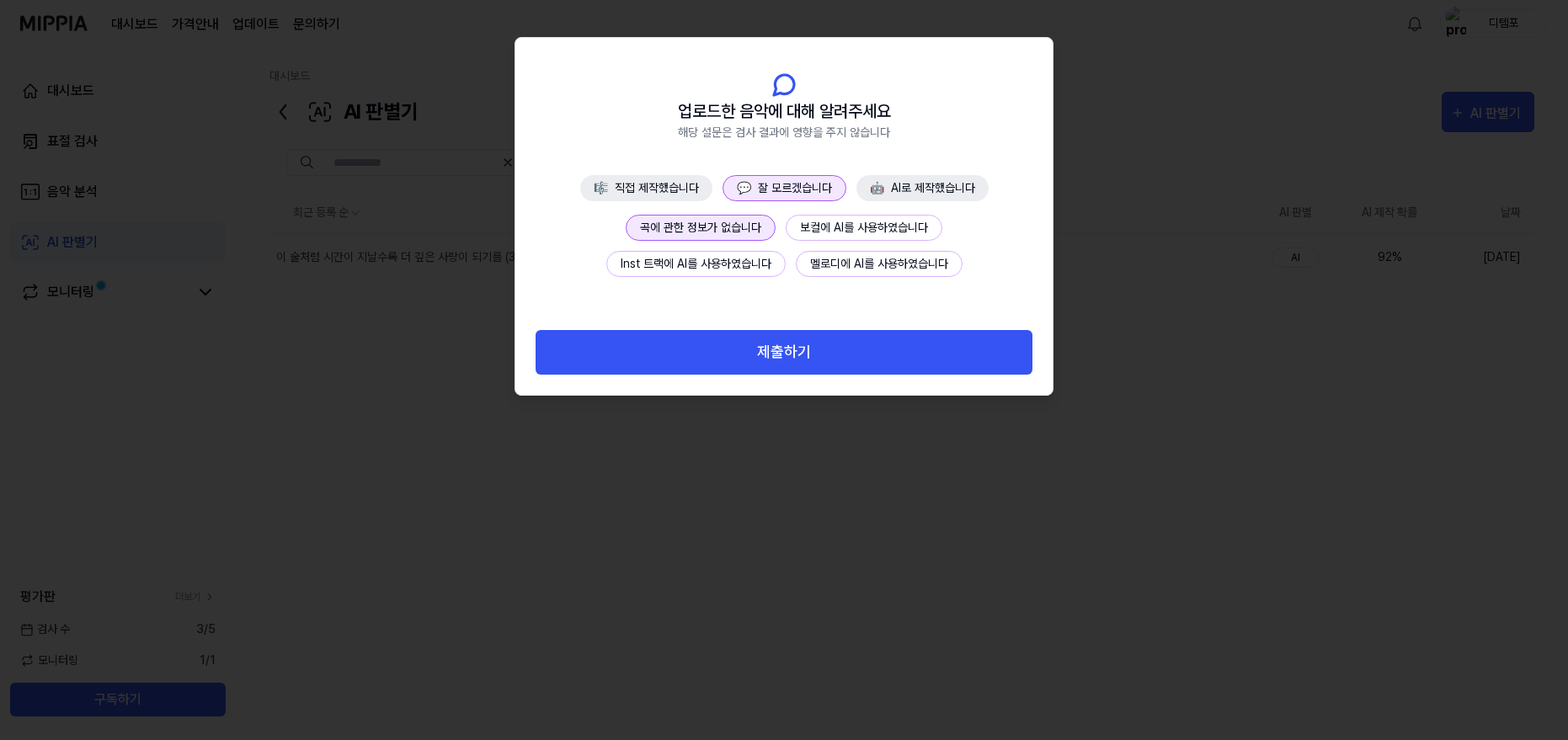
click at [770, 329] on footer "제출하기" at bounding box center [784, 342] width 497 height 65
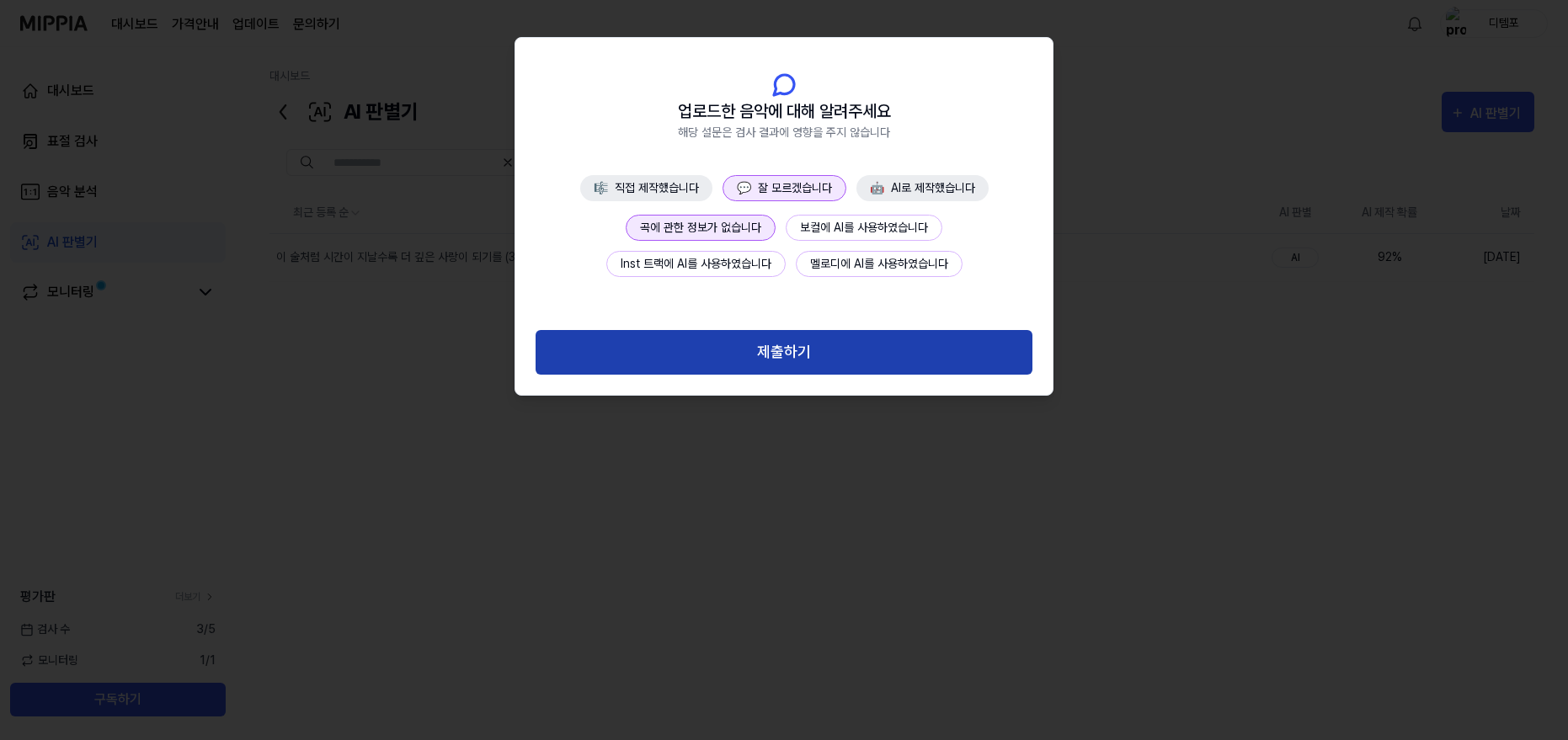
click at [782, 351] on button "제출하기" at bounding box center [784, 352] width 497 height 45
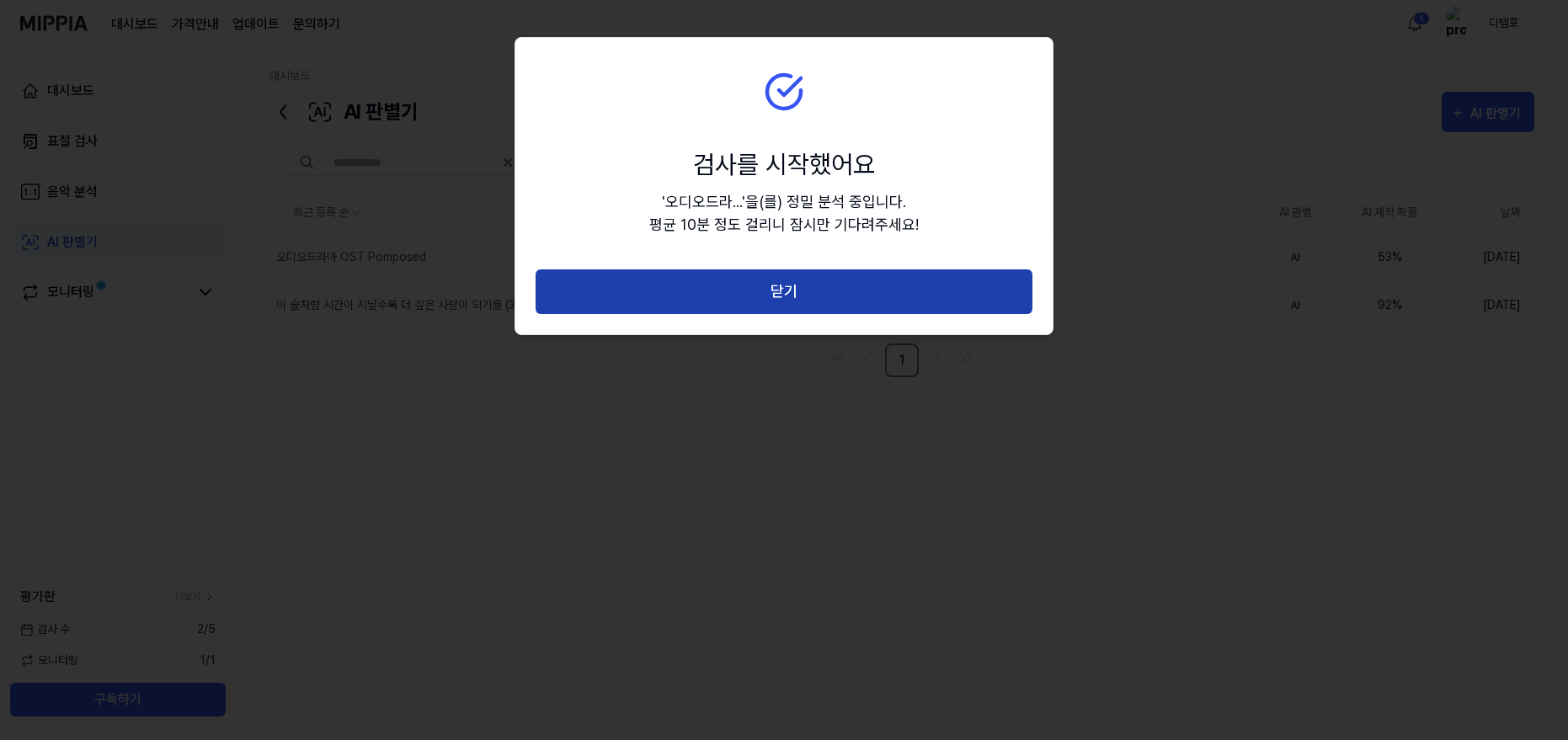
click at [831, 286] on button "닫기" at bounding box center [784, 291] width 497 height 45
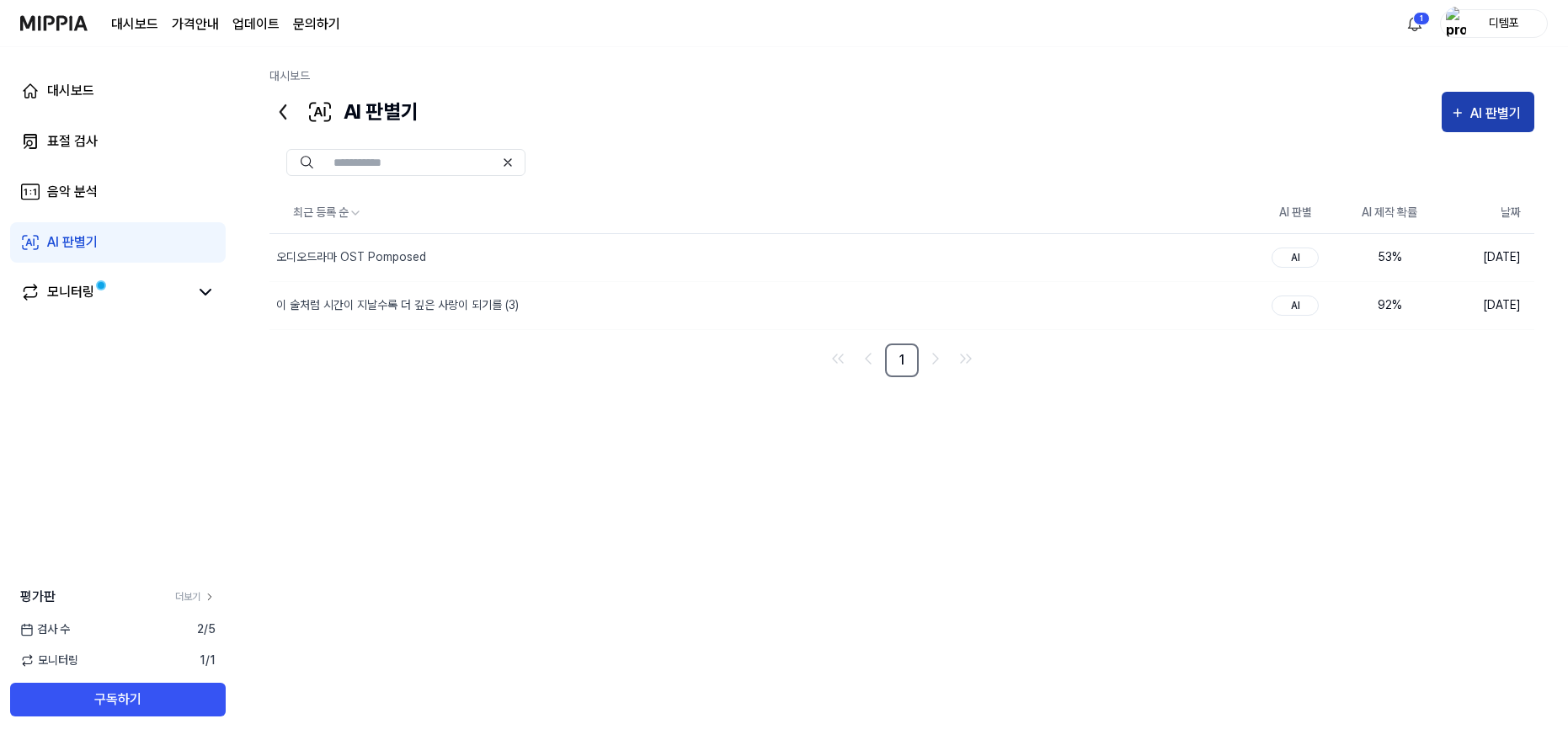
click at [1474, 118] on div "AI 판별기" at bounding box center [1498, 114] width 56 height 22
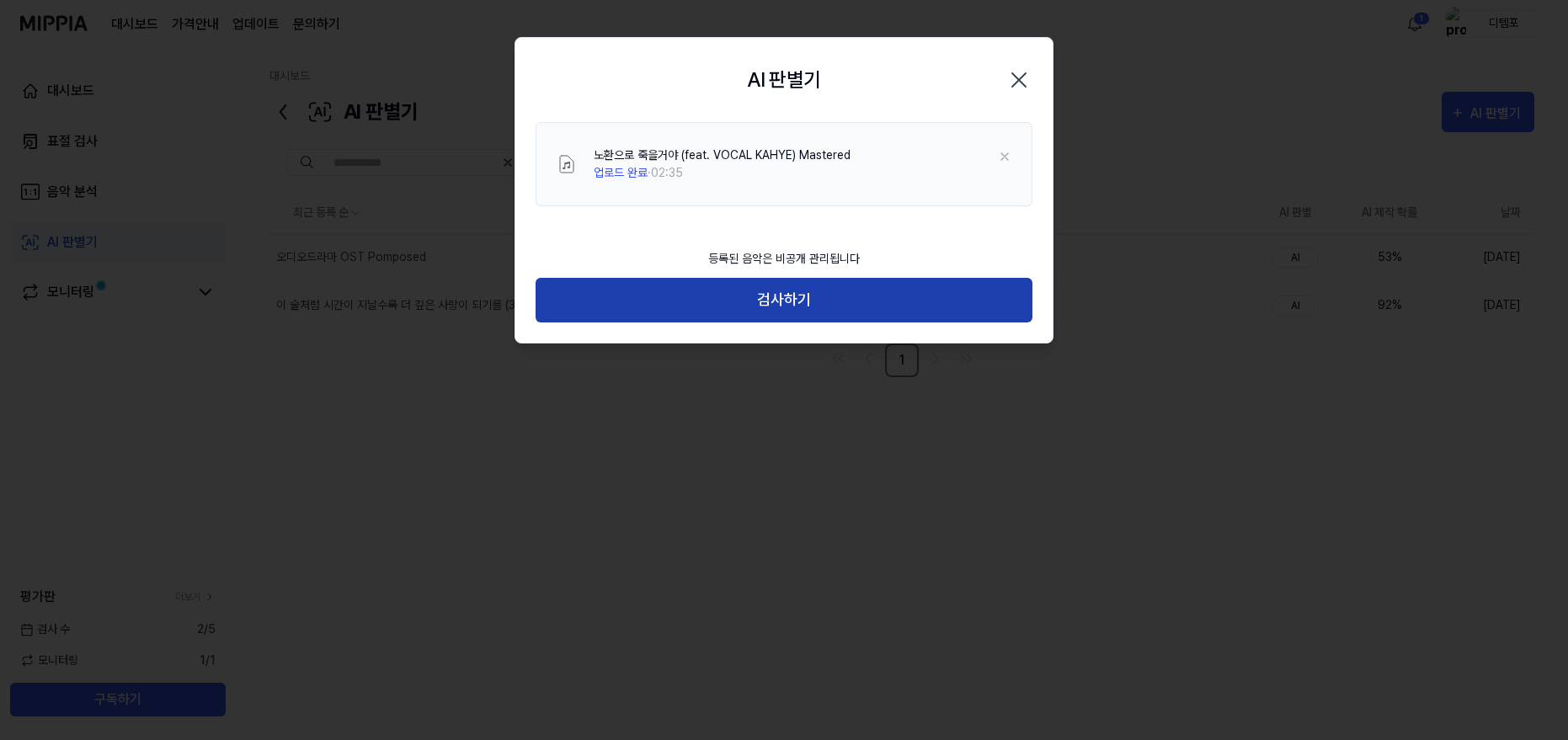
click at [745, 302] on button "검사하기" at bounding box center [784, 300] width 497 height 45
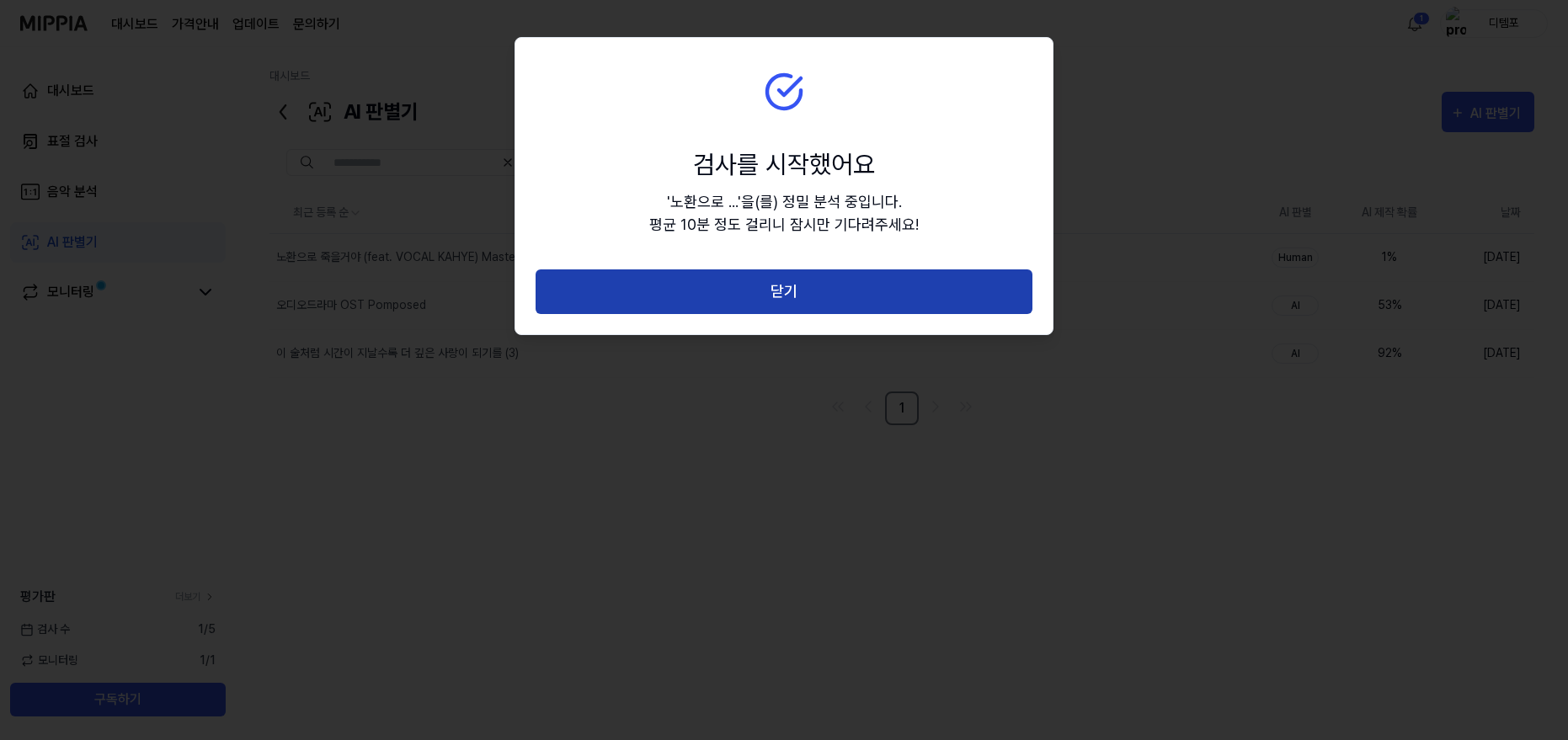
click at [790, 289] on button "닫기" at bounding box center [784, 291] width 497 height 45
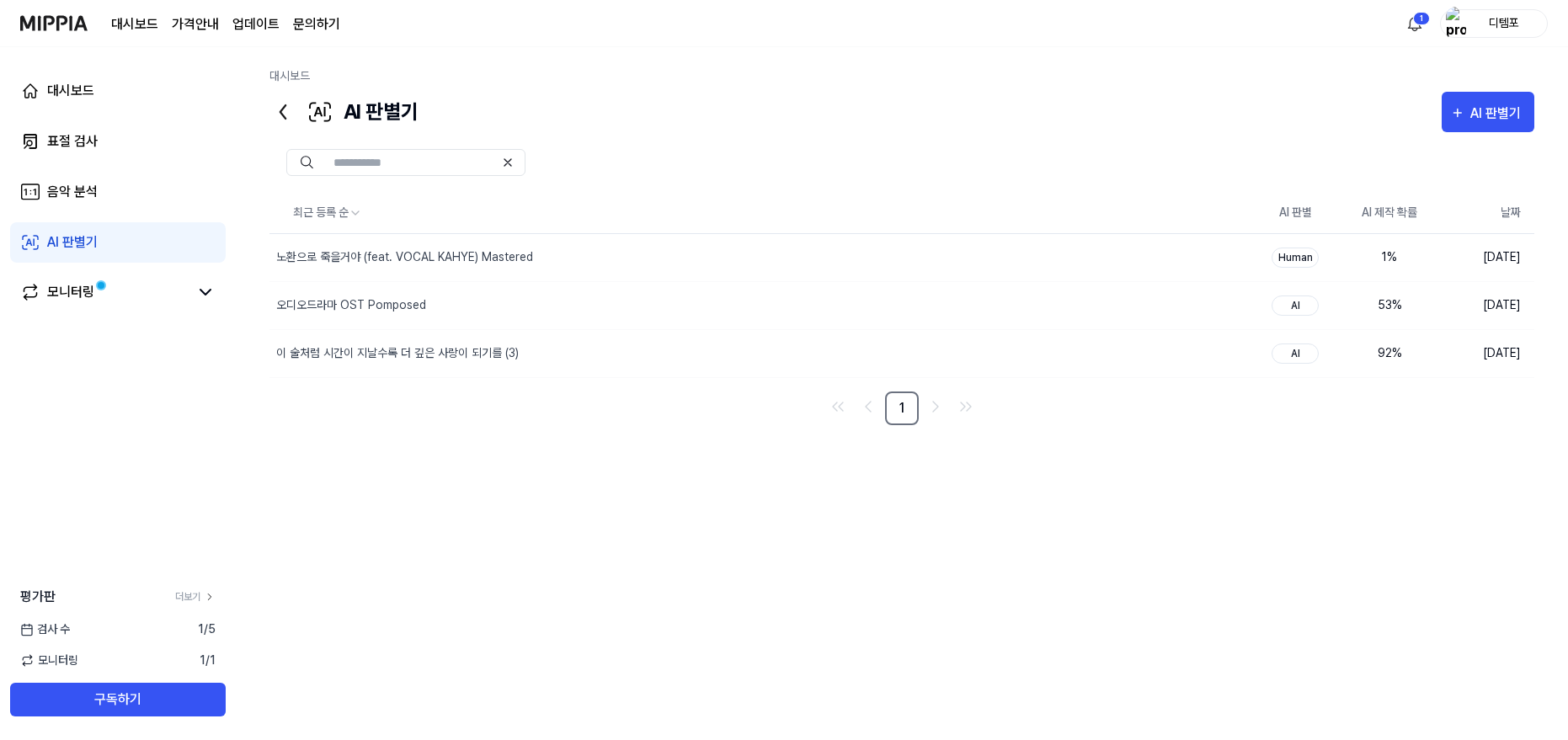
click at [1276, 531] on div "최근 등록 순 AI 판별 AI 제작 확률 날짜 노환으로 죽을거야 (feat. VOCAL KAHYE) Mastered 삭제 …" at bounding box center [901, 432] width 1265 height 480
click at [1502, 114] on div "AI 판별기" at bounding box center [1498, 114] width 56 height 22
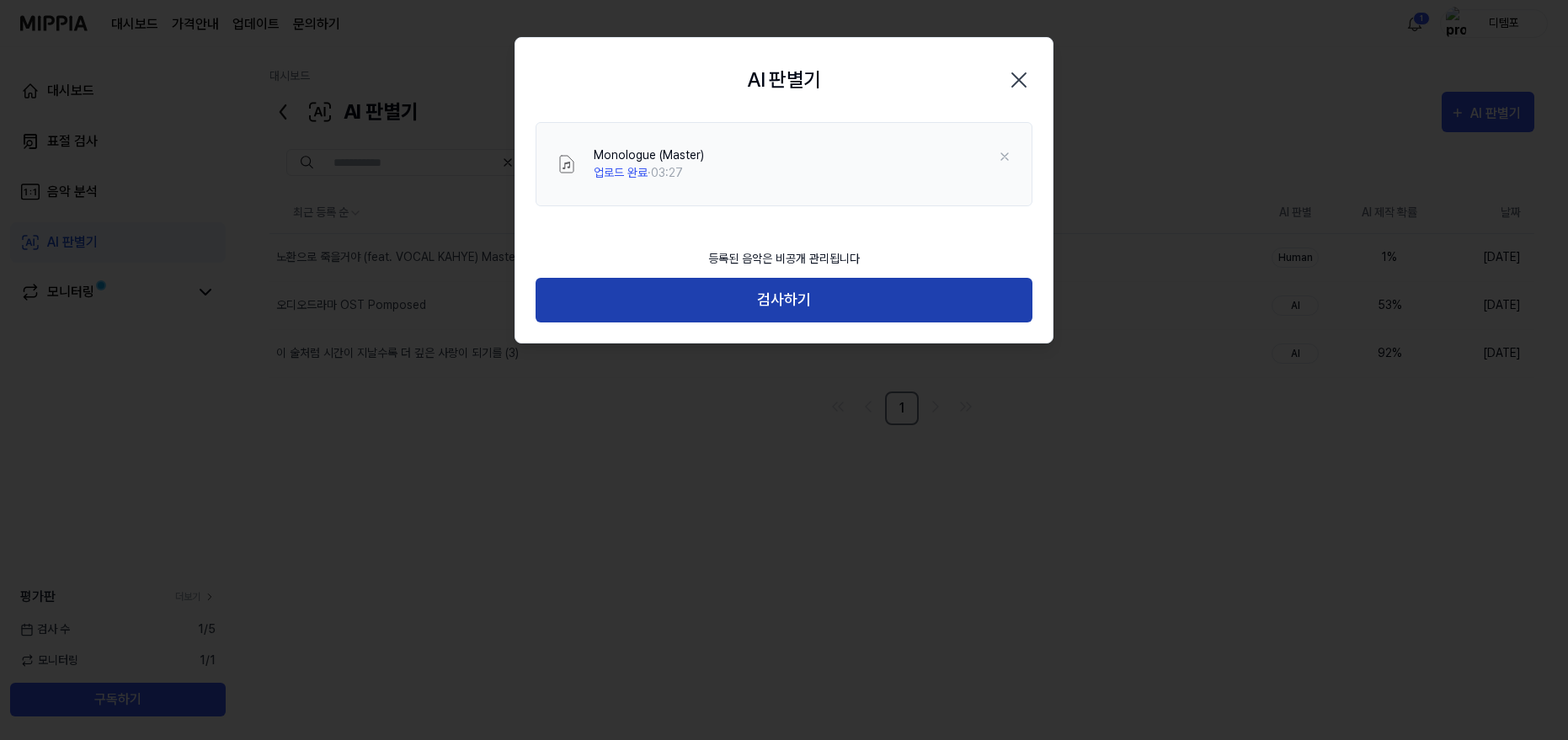
click at [780, 308] on button "검사하기" at bounding box center [784, 300] width 497 height 45
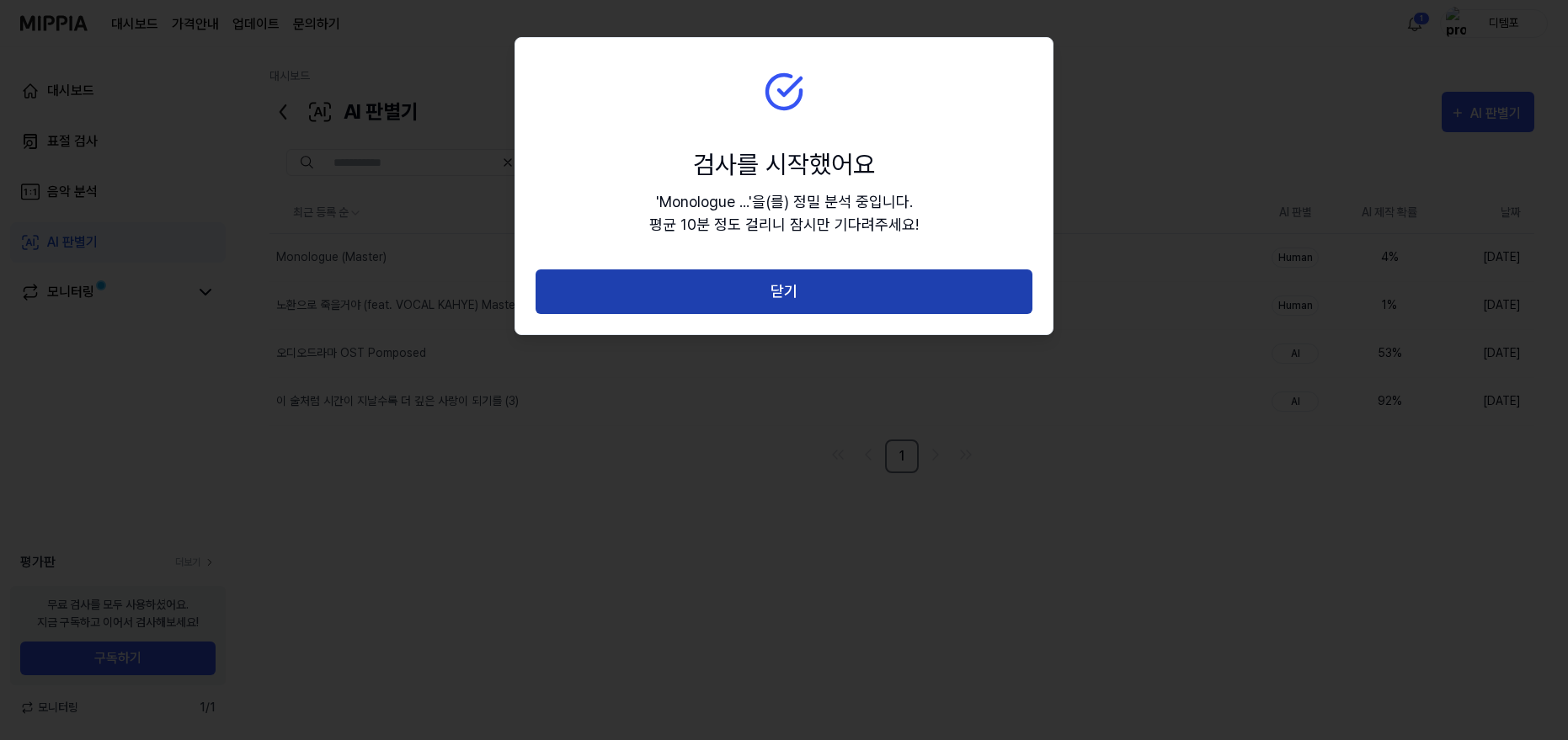
click at [776, 299] on button "닫기" at bounding box center [784, 291] width 497 height 45
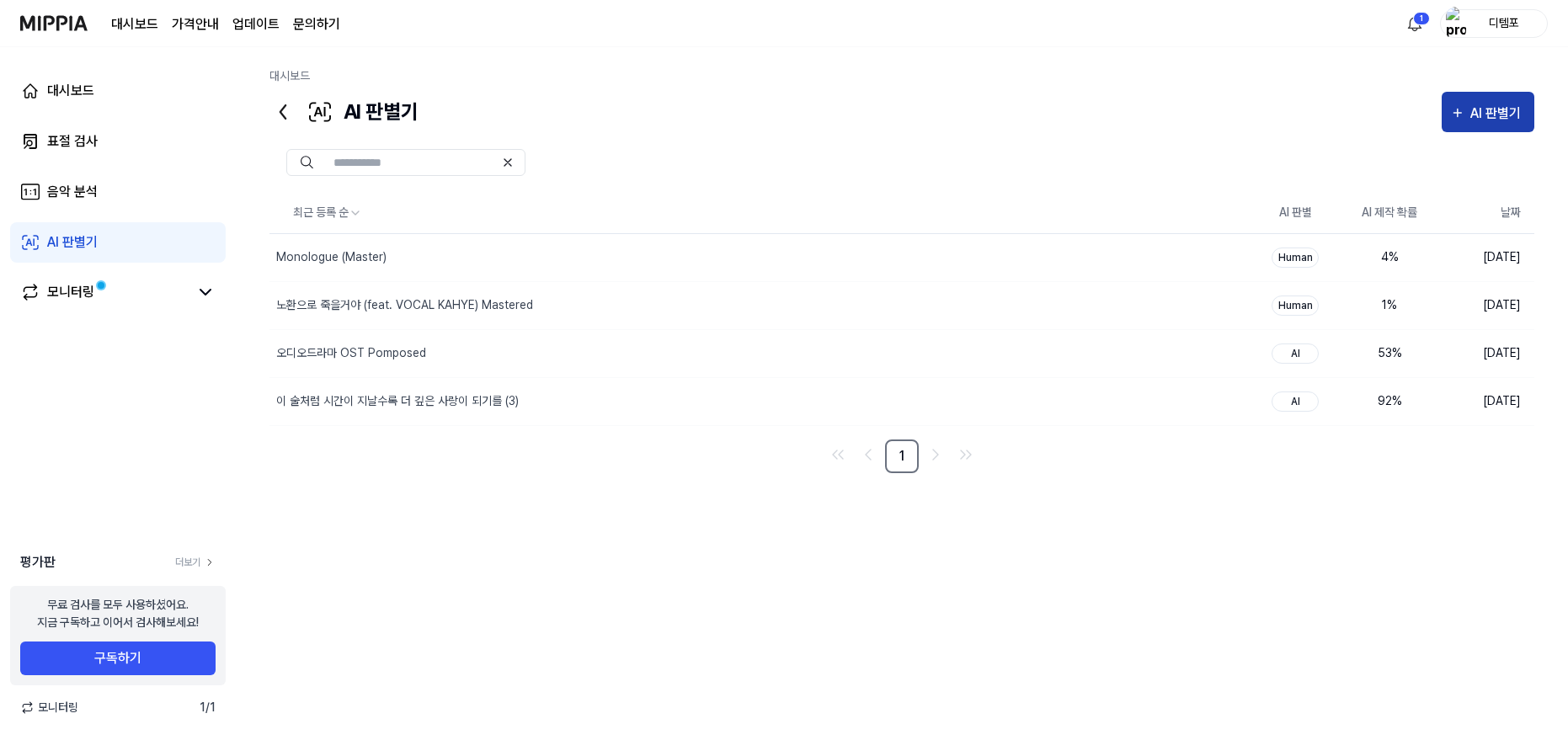
click at [1485, 105] on div "AI 판별기" at bounding box center [1498, 114] width 56 height 22
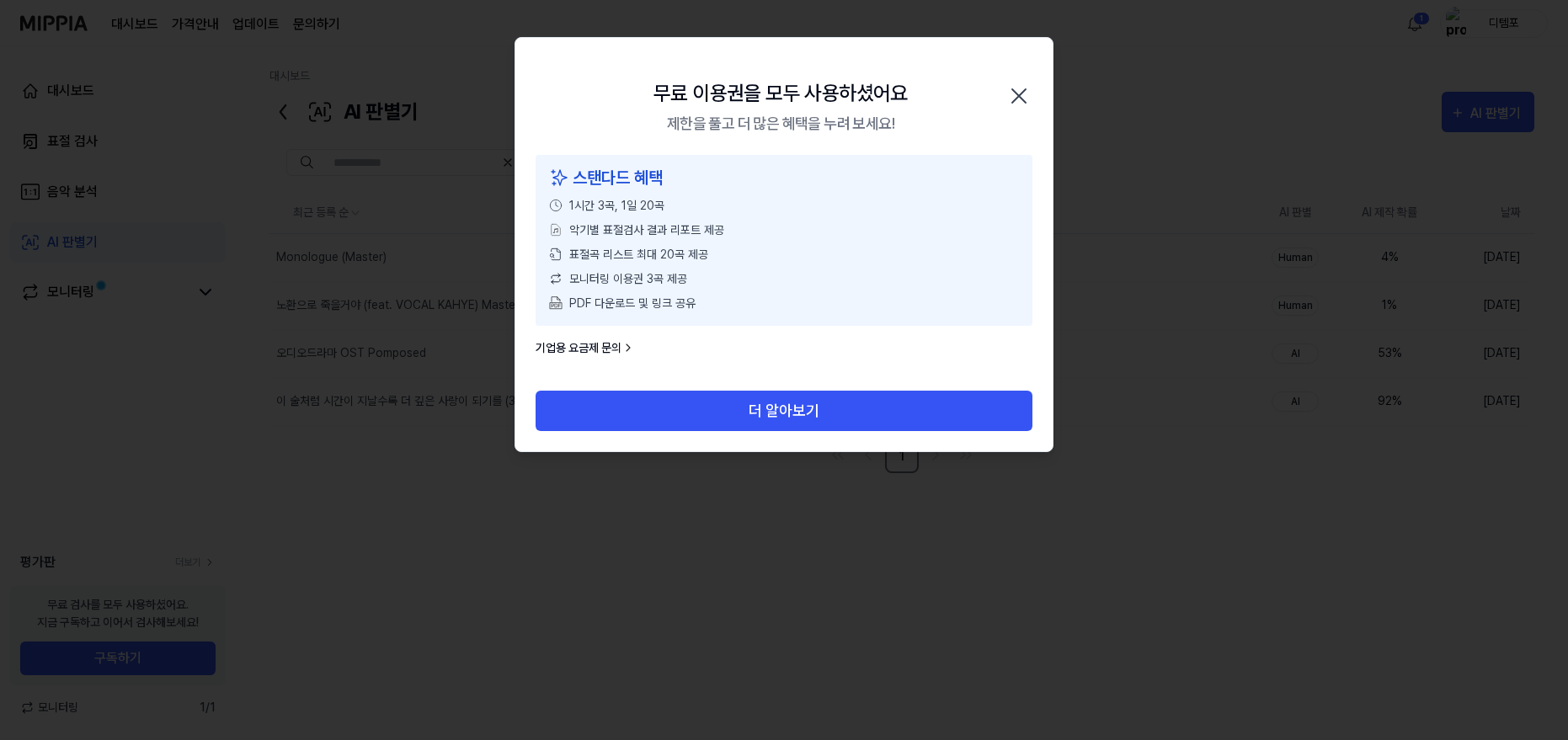
click at [1016, 103] on icon "button" at bounding box center [1019, 95] width 27 height 27
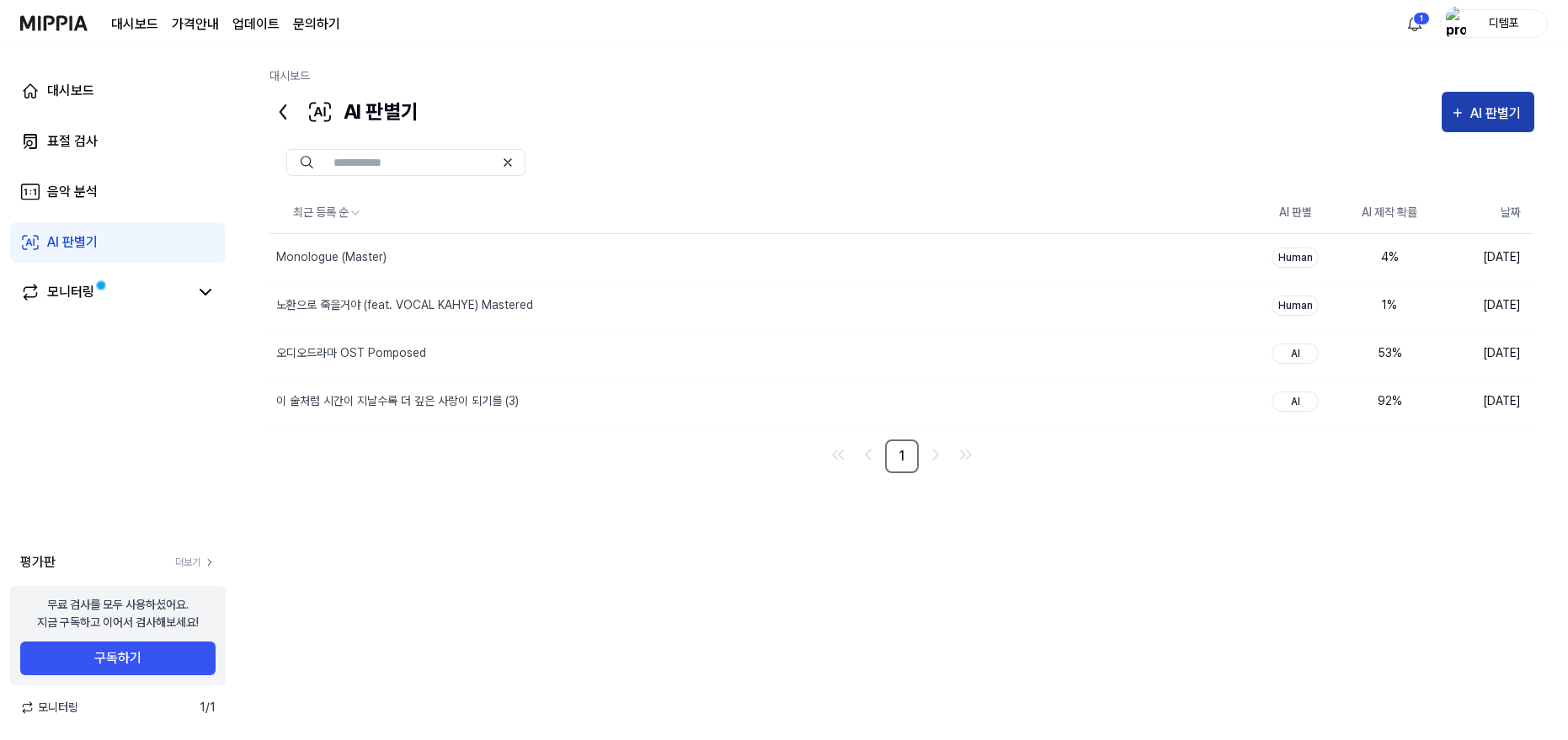
click at [1493, 118] on div "AI 판별기" at bounding box center [1498, 114] width 56 height 22
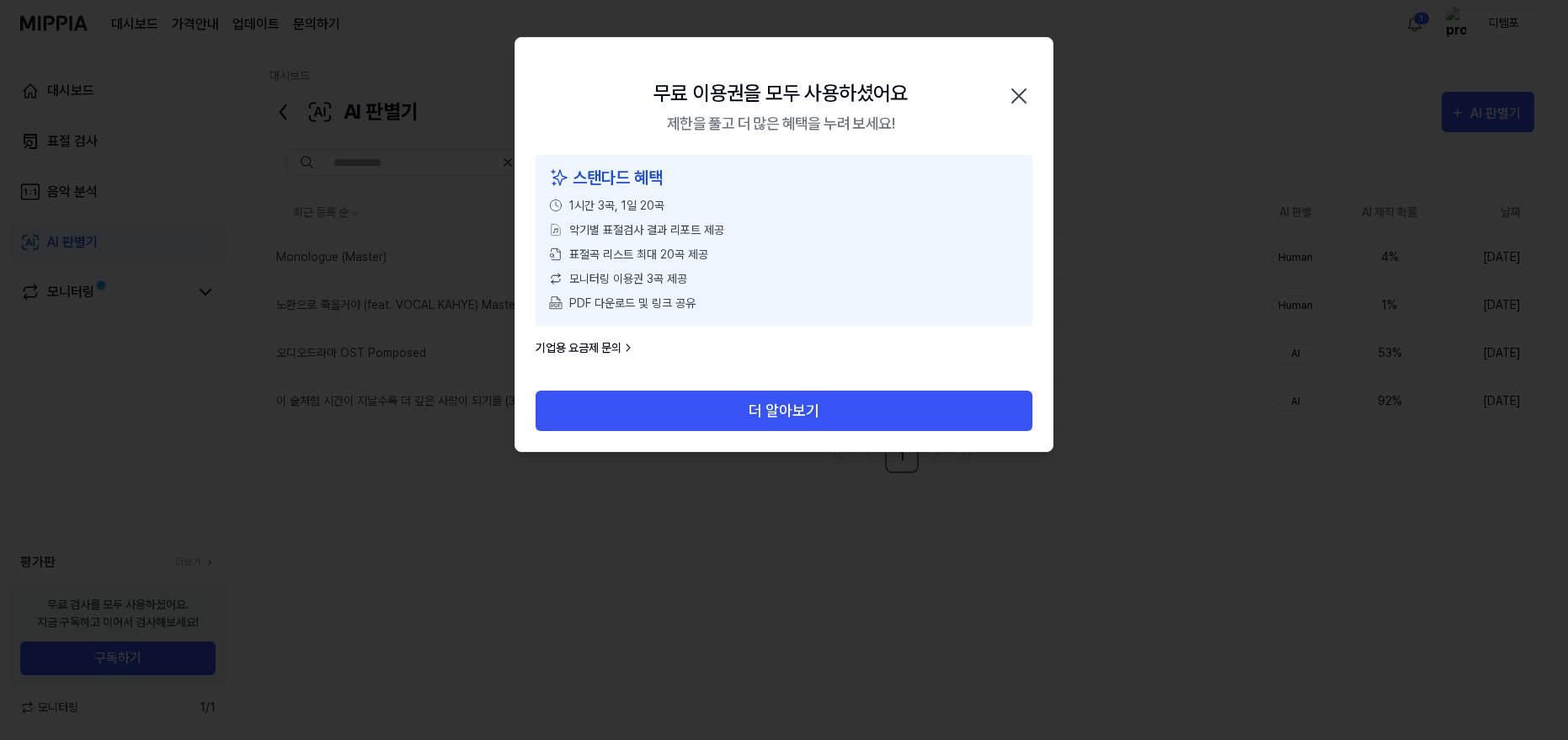
click at [1017, 98] on icon "button" at bounding box center [1019, 95] width 27 height 27
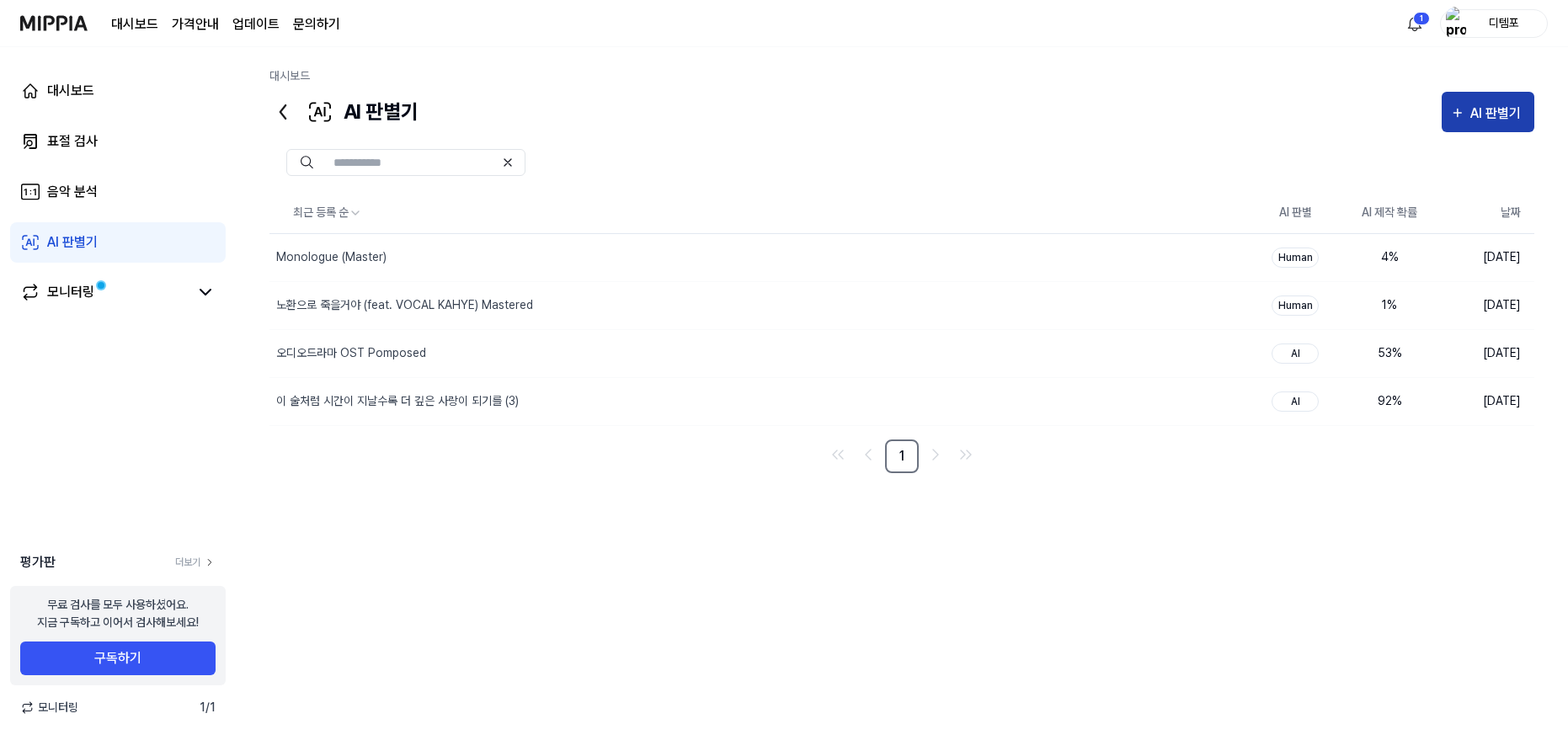
click at [1494, 107] on div "AI 판별기" at bounding box center [1498, 114] width 56 height 22
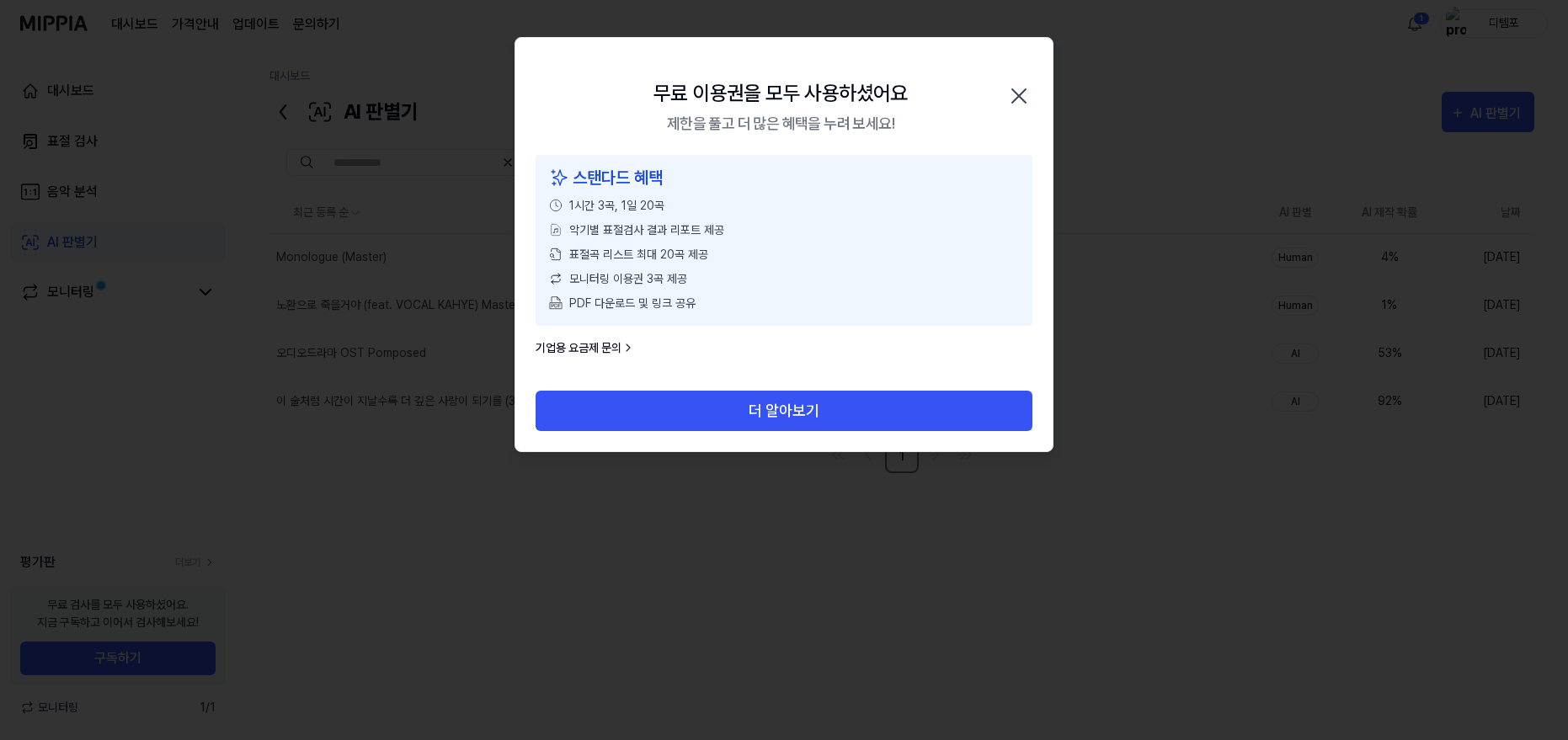
click at [1014, 95] on icon "button" at bounding box center [1019, 95] width 27 height 27
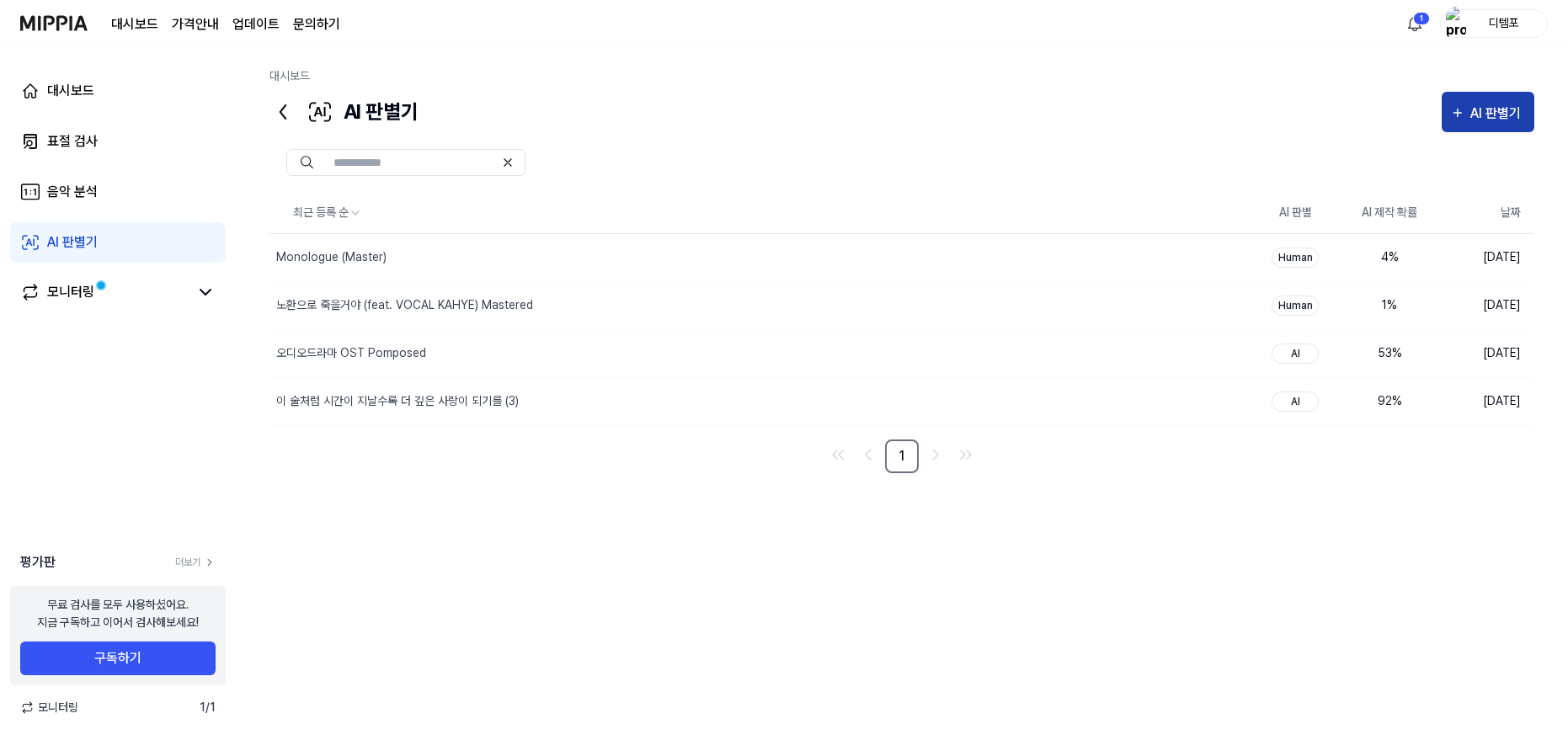
click at [1485, 118] on div "AI 판별기" at bounding box center [1498, 114] width 56 height 22
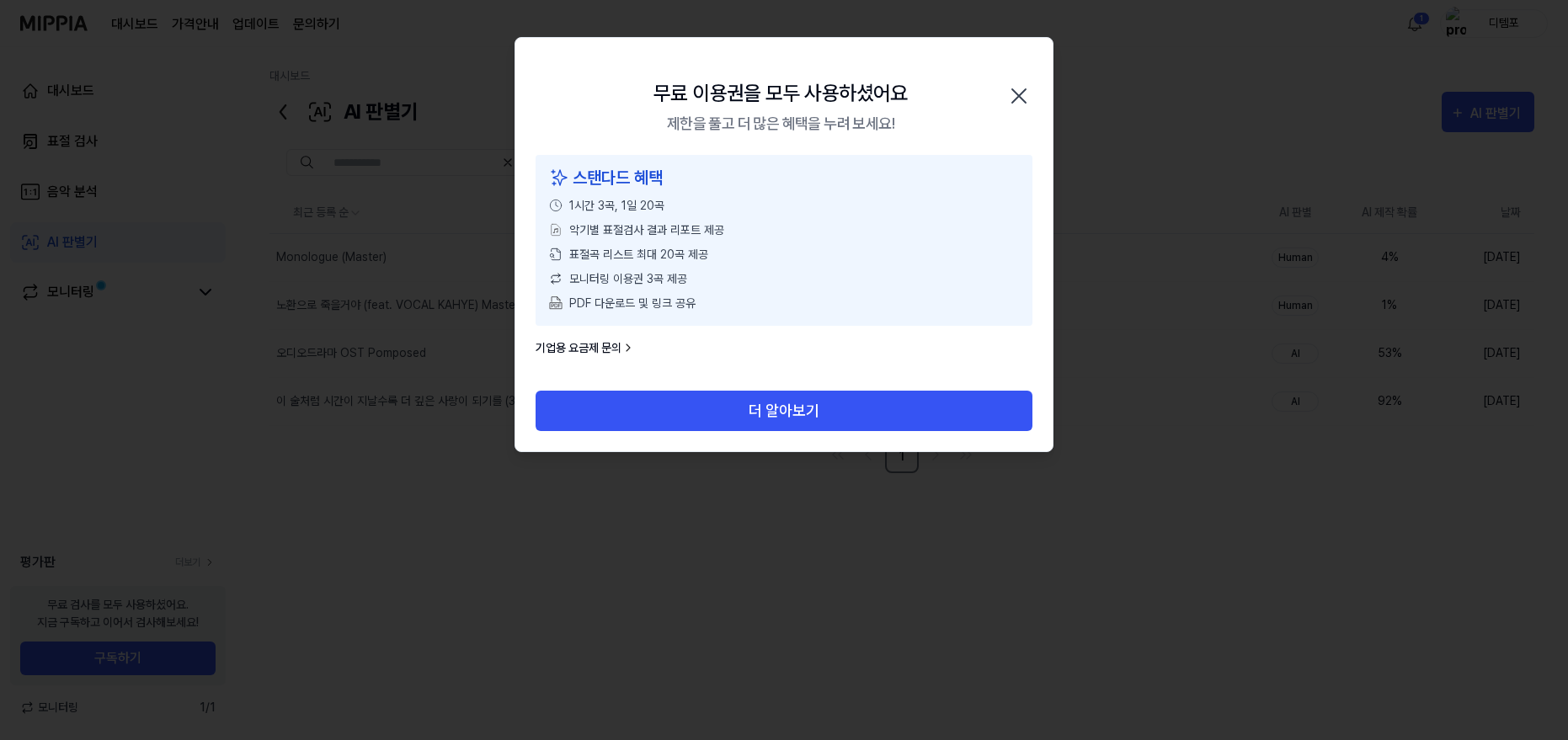
click at [1019, 92] on icon "button" at bounding box center [1019, 95] width 27 height 27
